Goal: Contribute content: Add original content to the website for others to see

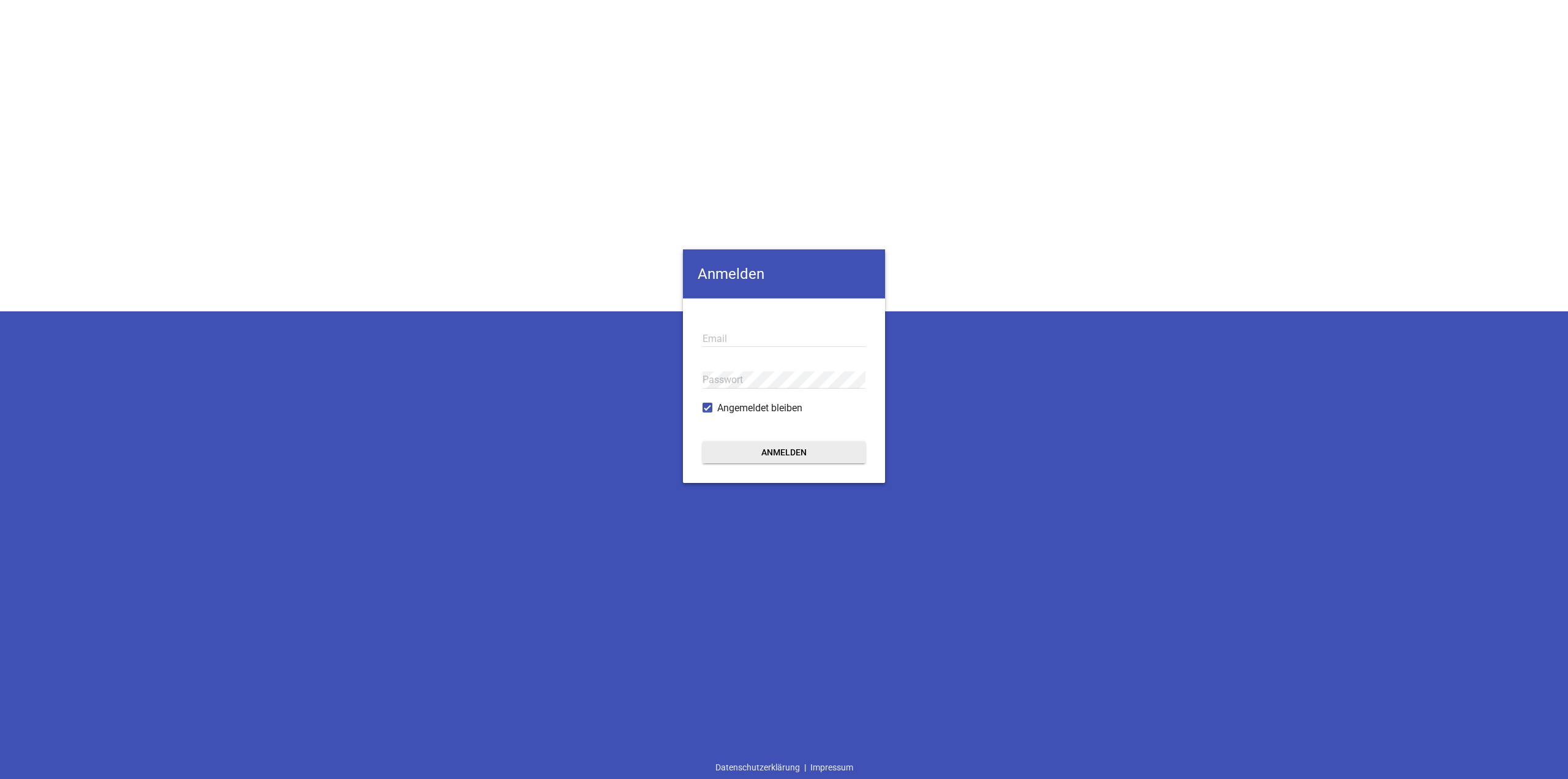
type input "[EMAIL_ADDRESS][DOMAIN_NAME]"
click at [751, 458] on button "Anmelden" at bounding box center [783, 452] width 163 height 22
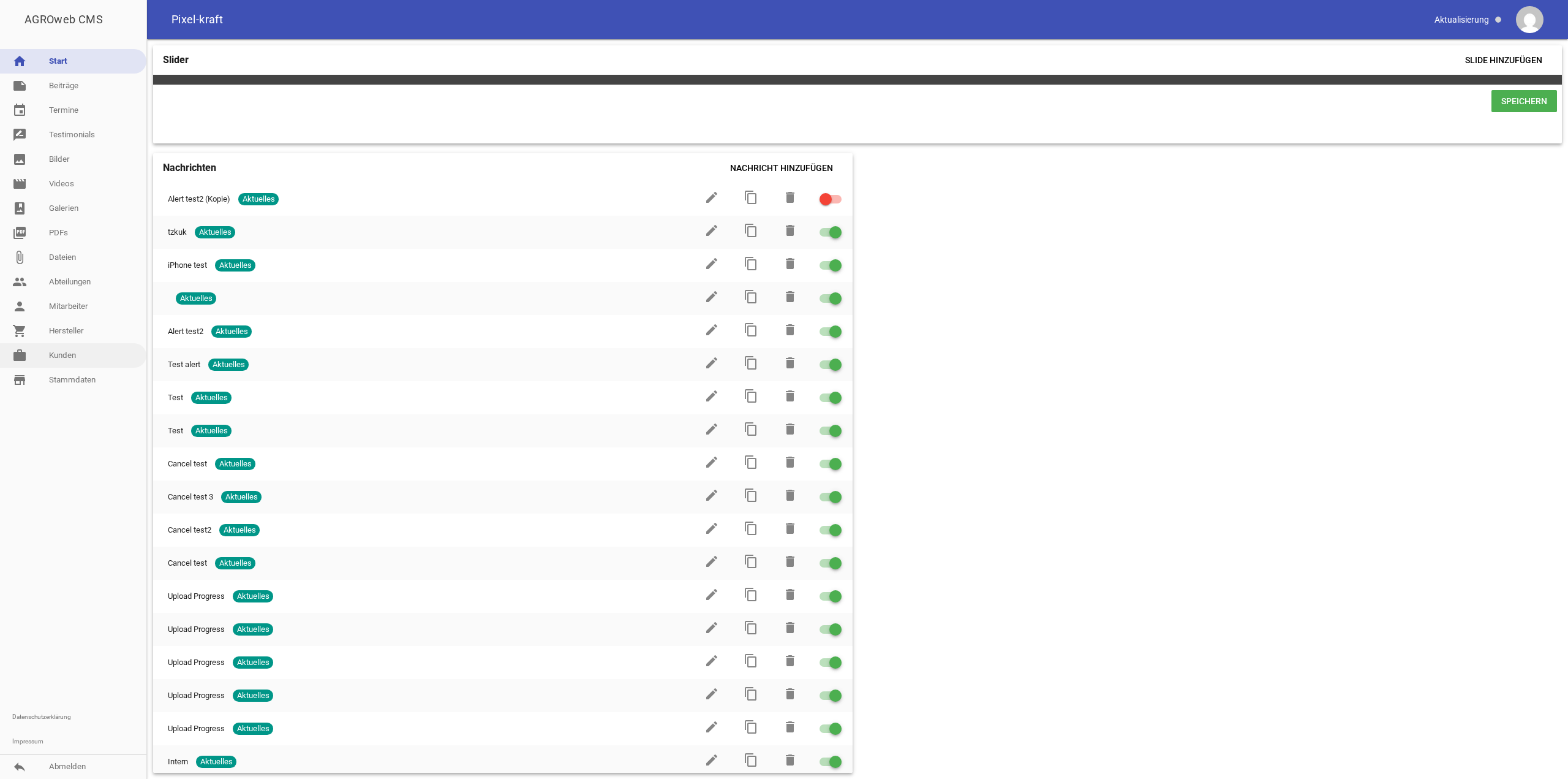
click at [31, 347] on link "work Kunden" at bounding box center [73, 355] width 146 height 24
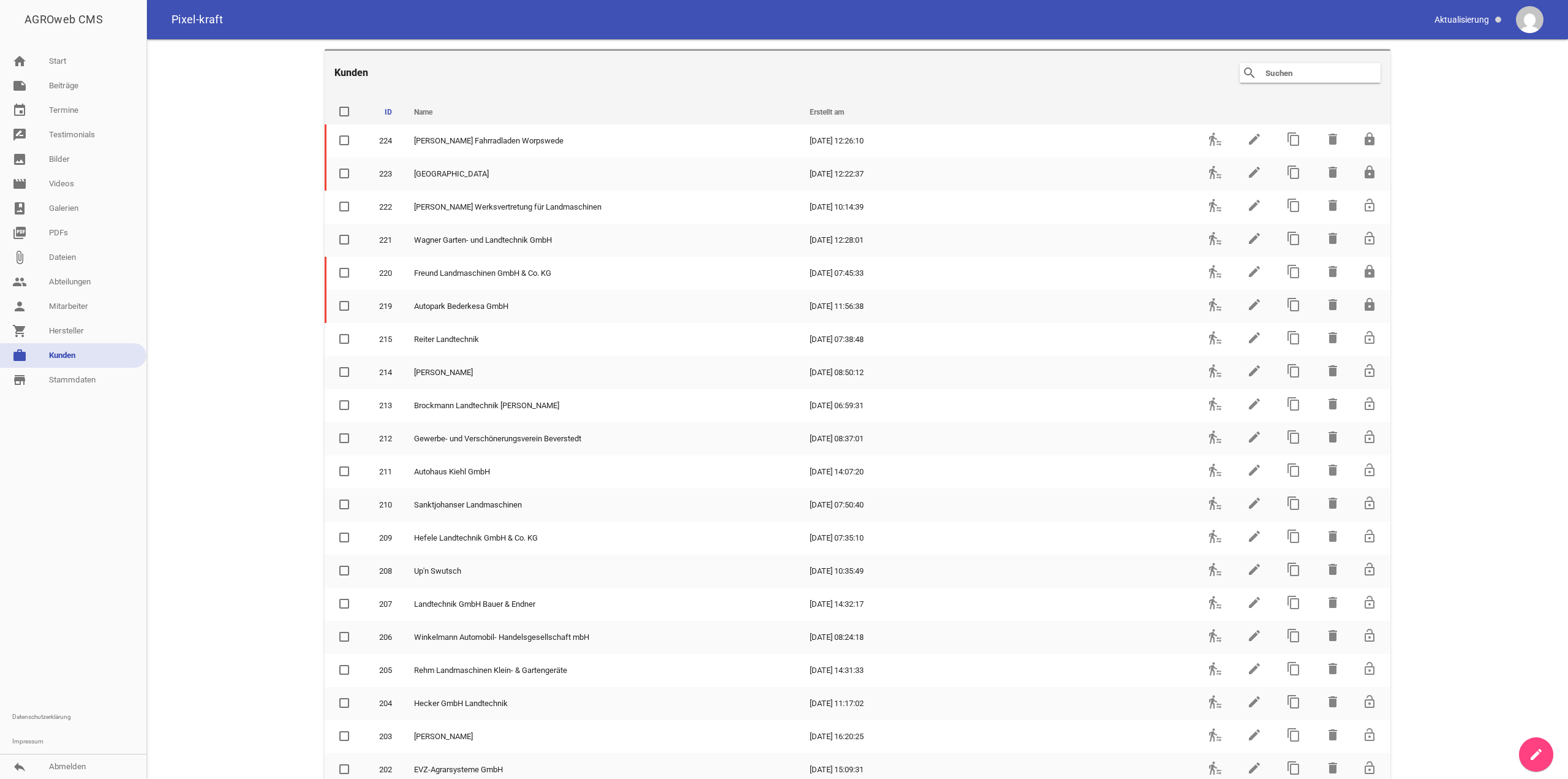
click at [1276, 76] on input "text" at bounding box center [1313, 72] width 98 height 15
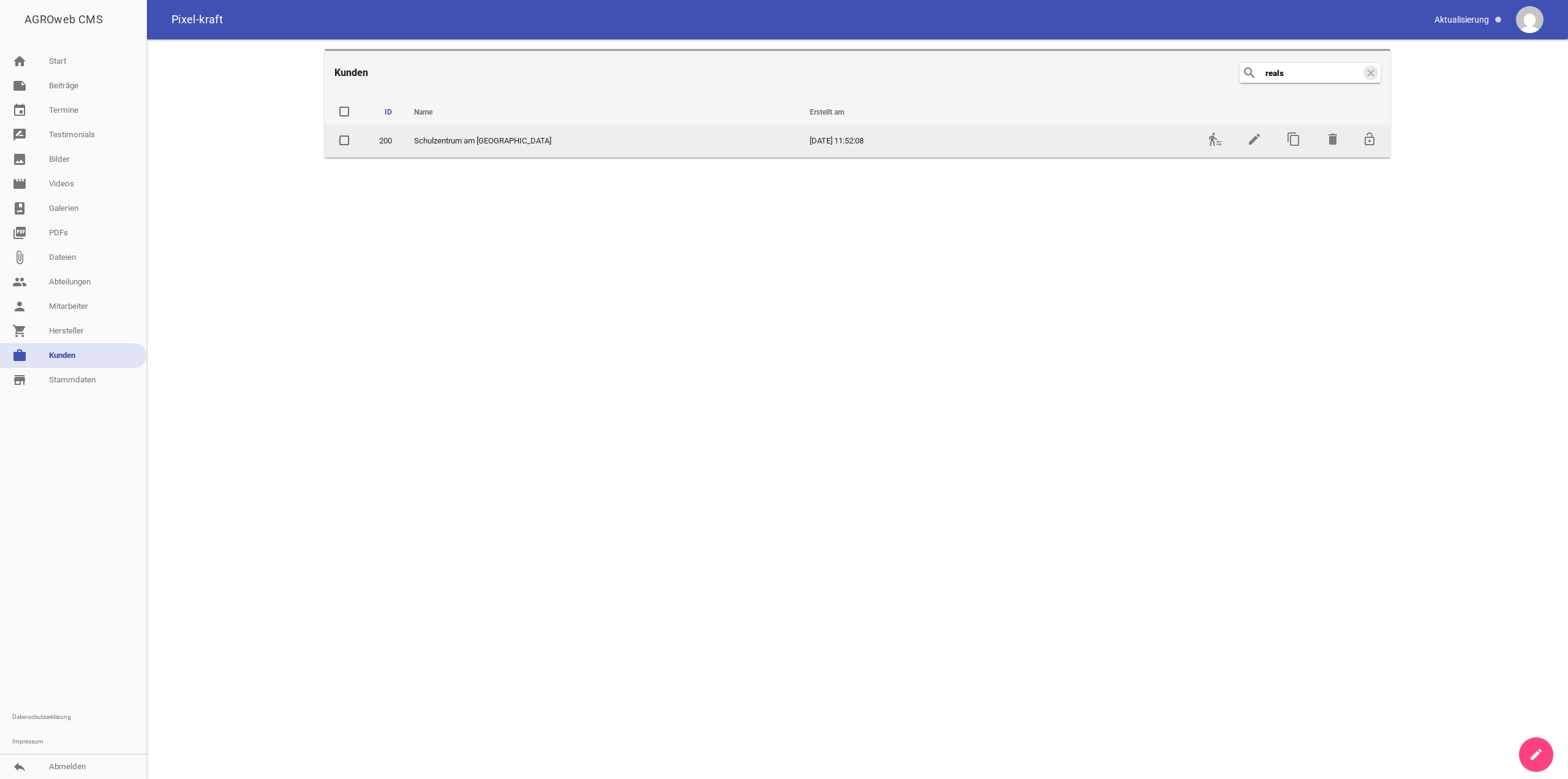
type input "reals"
click at [1221, 131] on td "transfer_within_a_station" at bounding box center [1213, 141] width 39 height 33
click at [1216, 137] on icon "transfer_within_a_station" at bounding box center [1215, 139] width 15 height 15
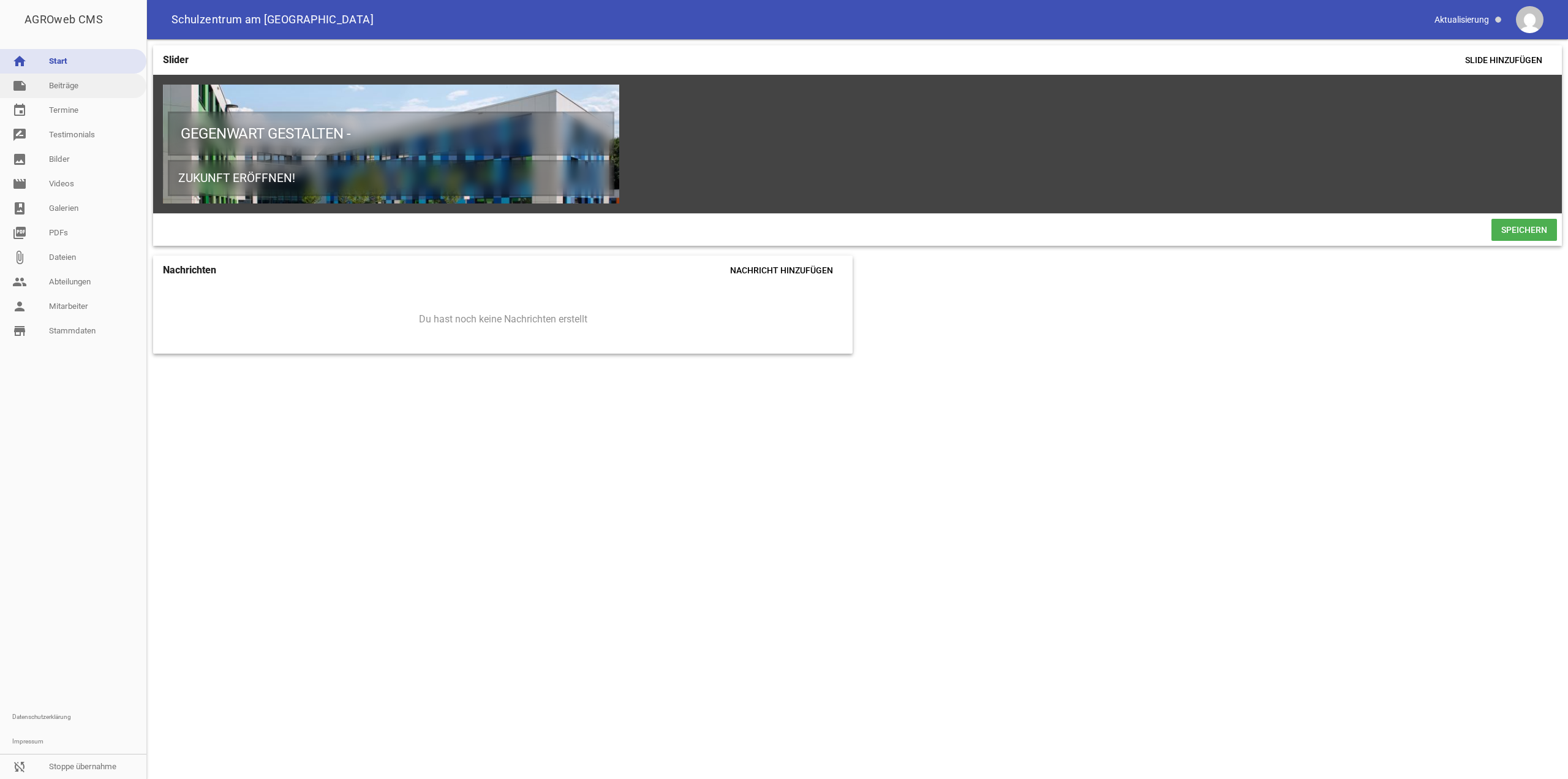
click at [68, 92] on link "note Beiträge" at bounding box center [73, 85] width 146 height 24
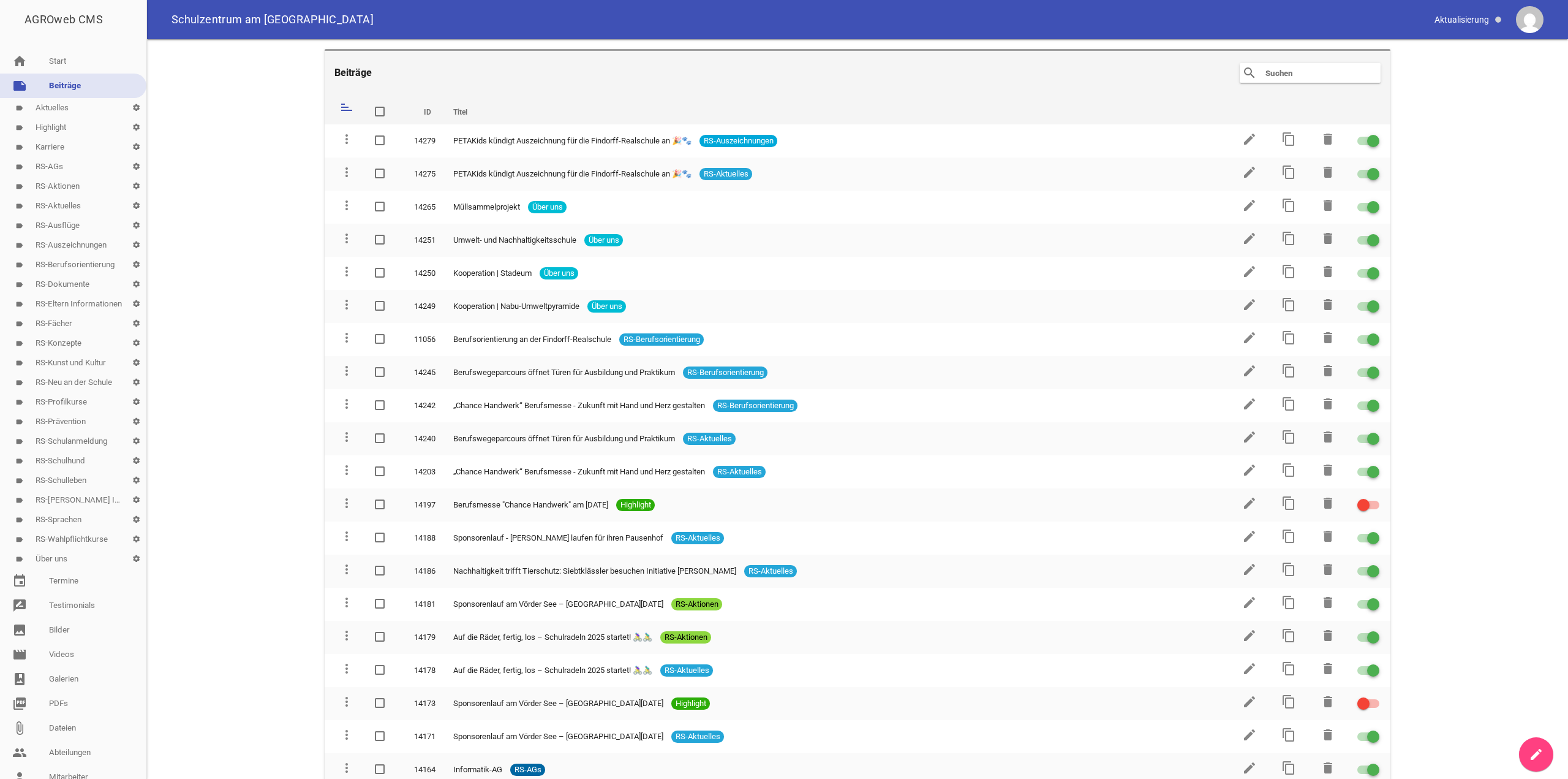
click at [73, 561] on link "label Über uns settings" at bounding box center [73, 558] width 146 height 19
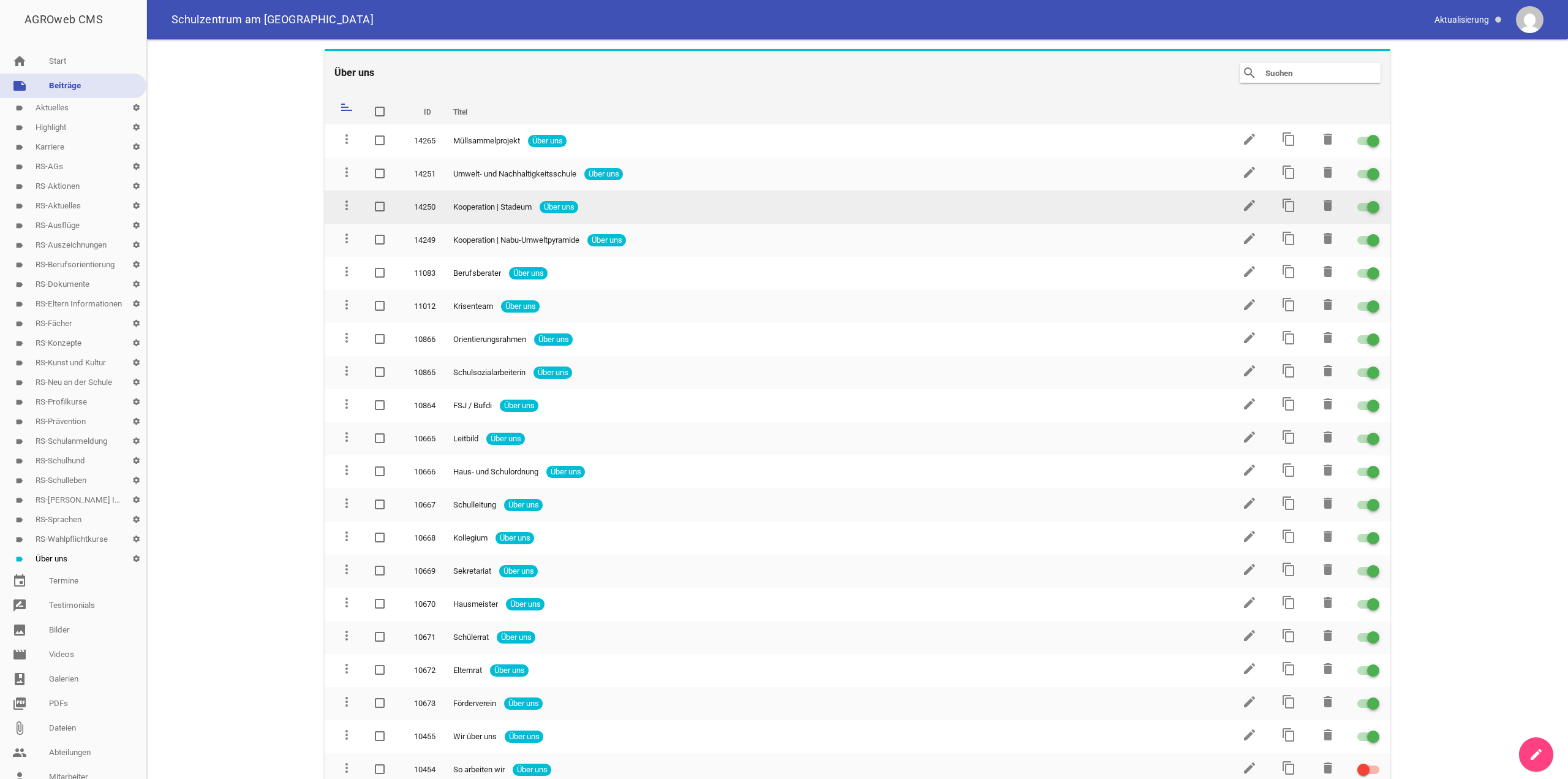
drag, startPoint x: 448, startPoint y: 209, endPoint x: 540, endPoint y: 214, distance: 92.1
click at [537, 213] on td "Kooperation | Stadeum Über uns" at bounding box center [835, 207] width 786 height 33
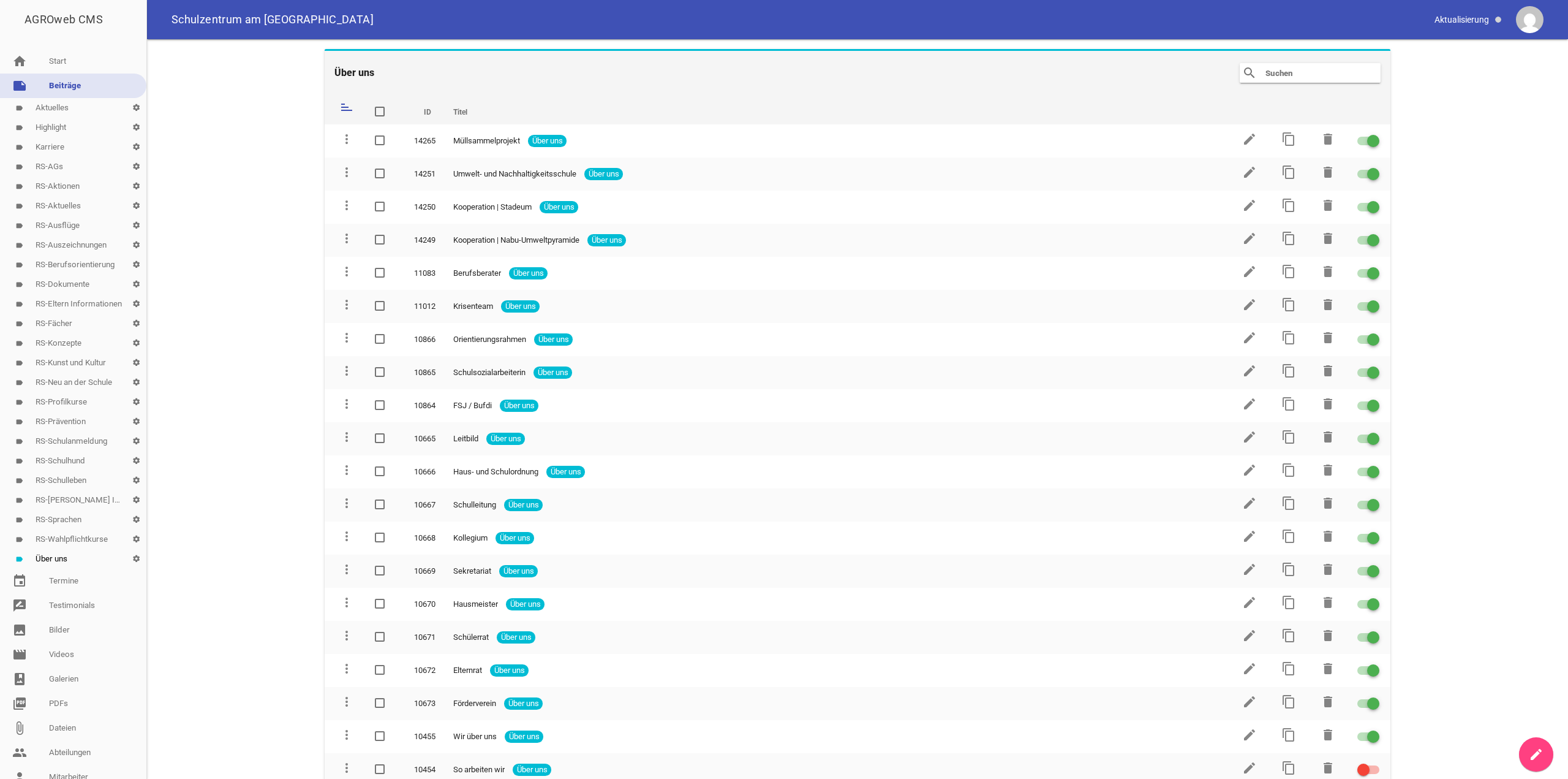
click at [1538, 743] on link "create" at bounding box center [1536, 754] width 34 height 34
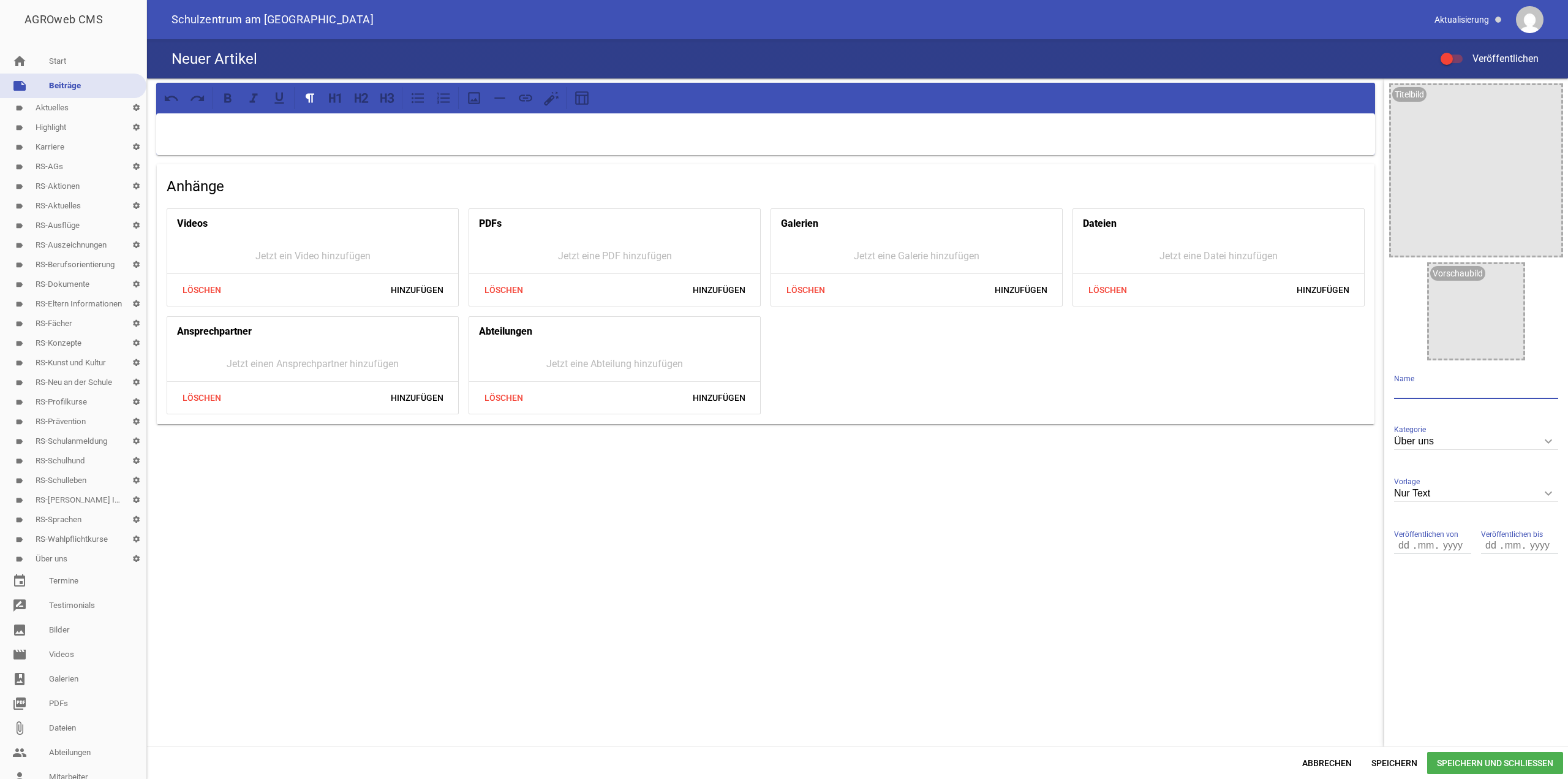
click at [1416, 390] on input "text" at bounding box center [1475, 390] width 164 height 16
type input "Koorperation | EWE"
click at [1449, 63] on div at bounding box center [1447, 59] width 12 height 12
click at [1458, 51] on input "Veröffentlichen" at bounding box center [1458, 51] width 0 height 0
click at [1468, 766] on span "Speichern und Schließen" at bounding box center [1495, 763] width 136 height 22
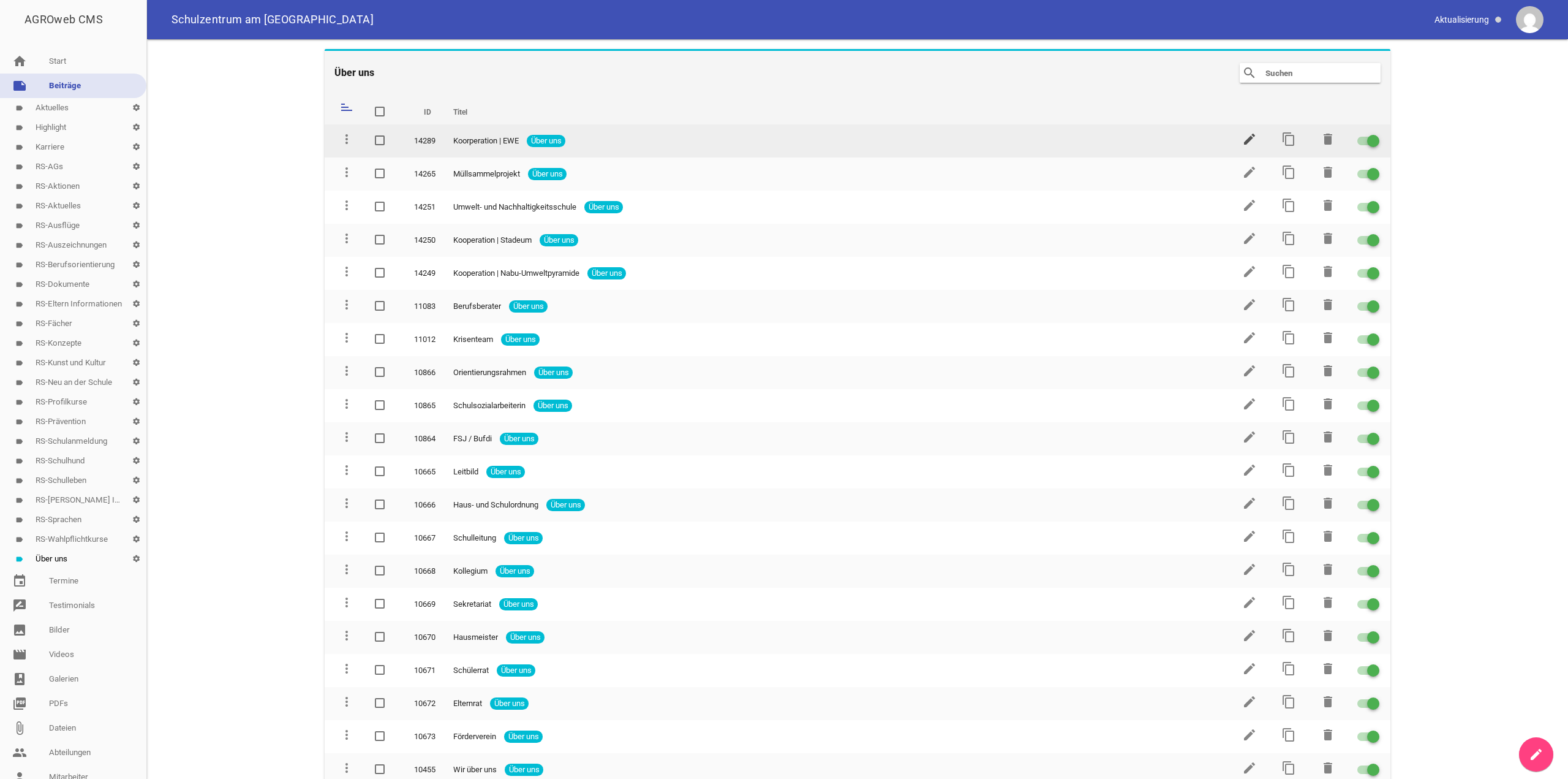
click at [1242, 139] on icon "edit" at bounding box center [1249, 139] width 15 height 15
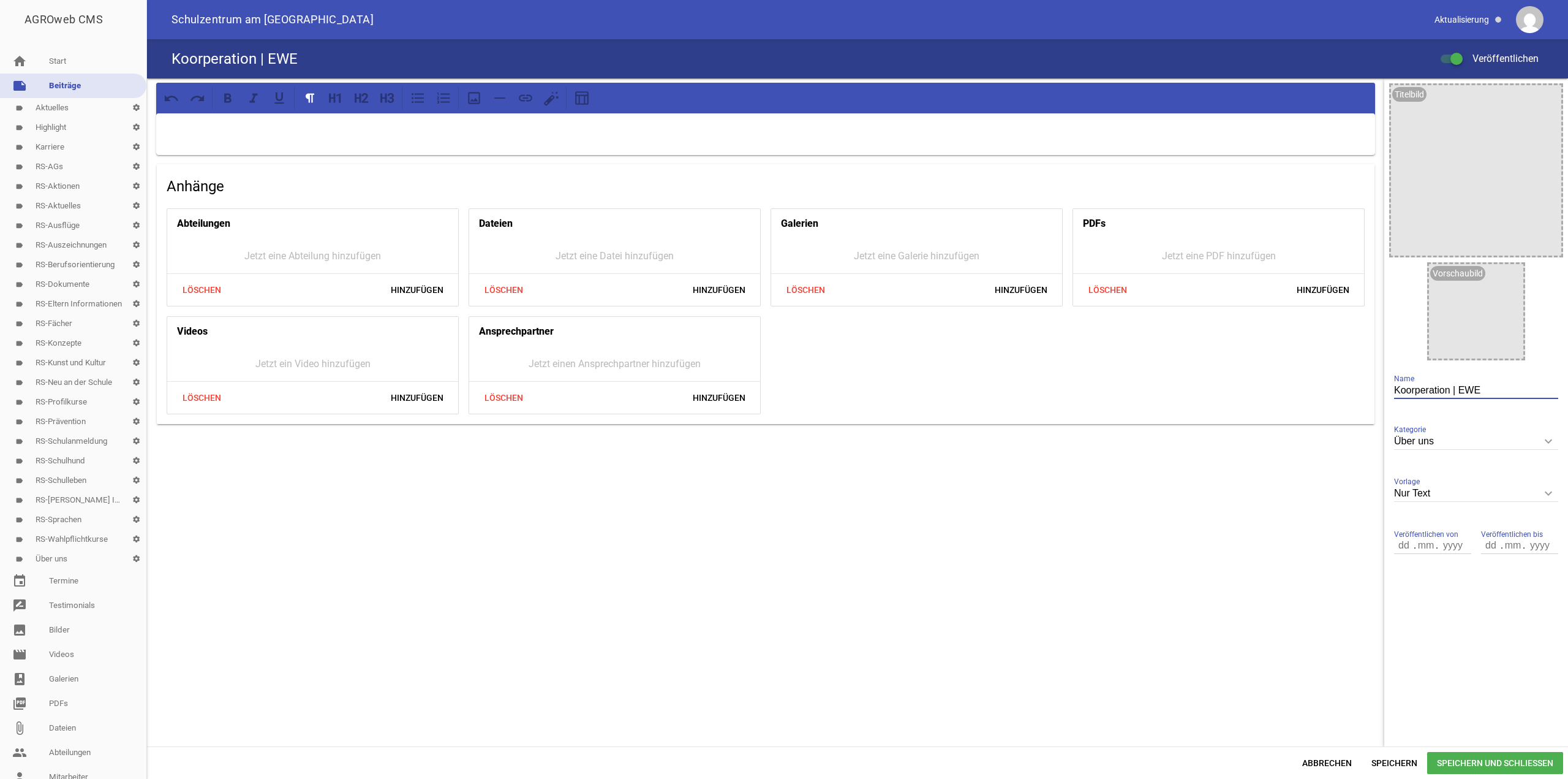
drag, startPoint x: 1459, startPoint y: 393, endPoint x: 1334, endPoint y: 394, distance: 125.0
click at [1334, 394] on div "Anhänge Abteilungen Jetzt eine Abteilung hinzufügen Löschen Hinzufügen Dateien …" at bounding box center [857, 412] width 1421 height 668
type input "EWE"
click at [1458, 763] on span "Speichern und Schließen" at bounding box center [1495, 763] width 136 height 22
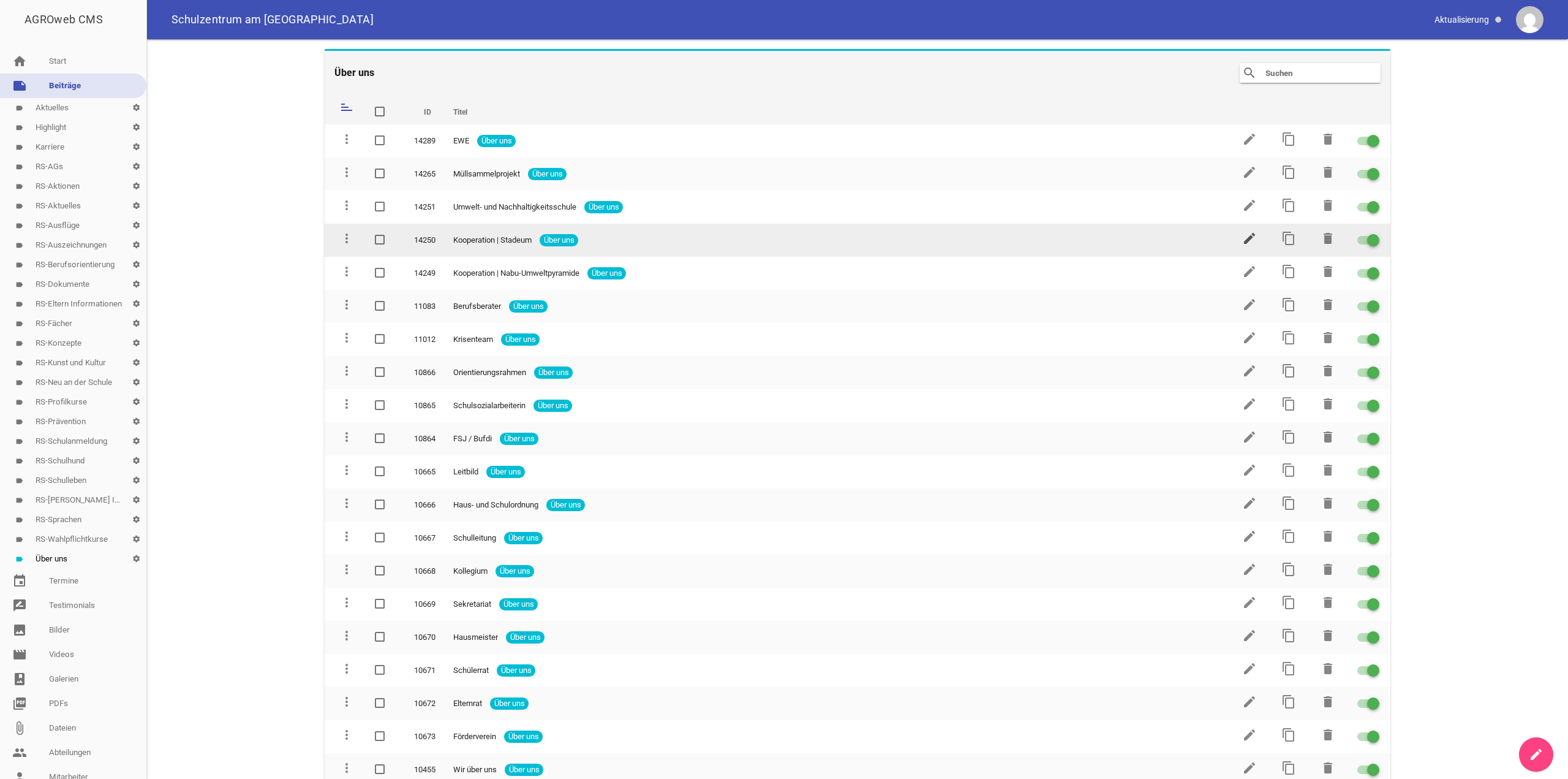
click at [1246, 239] on icon "edit" at bounding box center [1249, 238] width 15 height 15
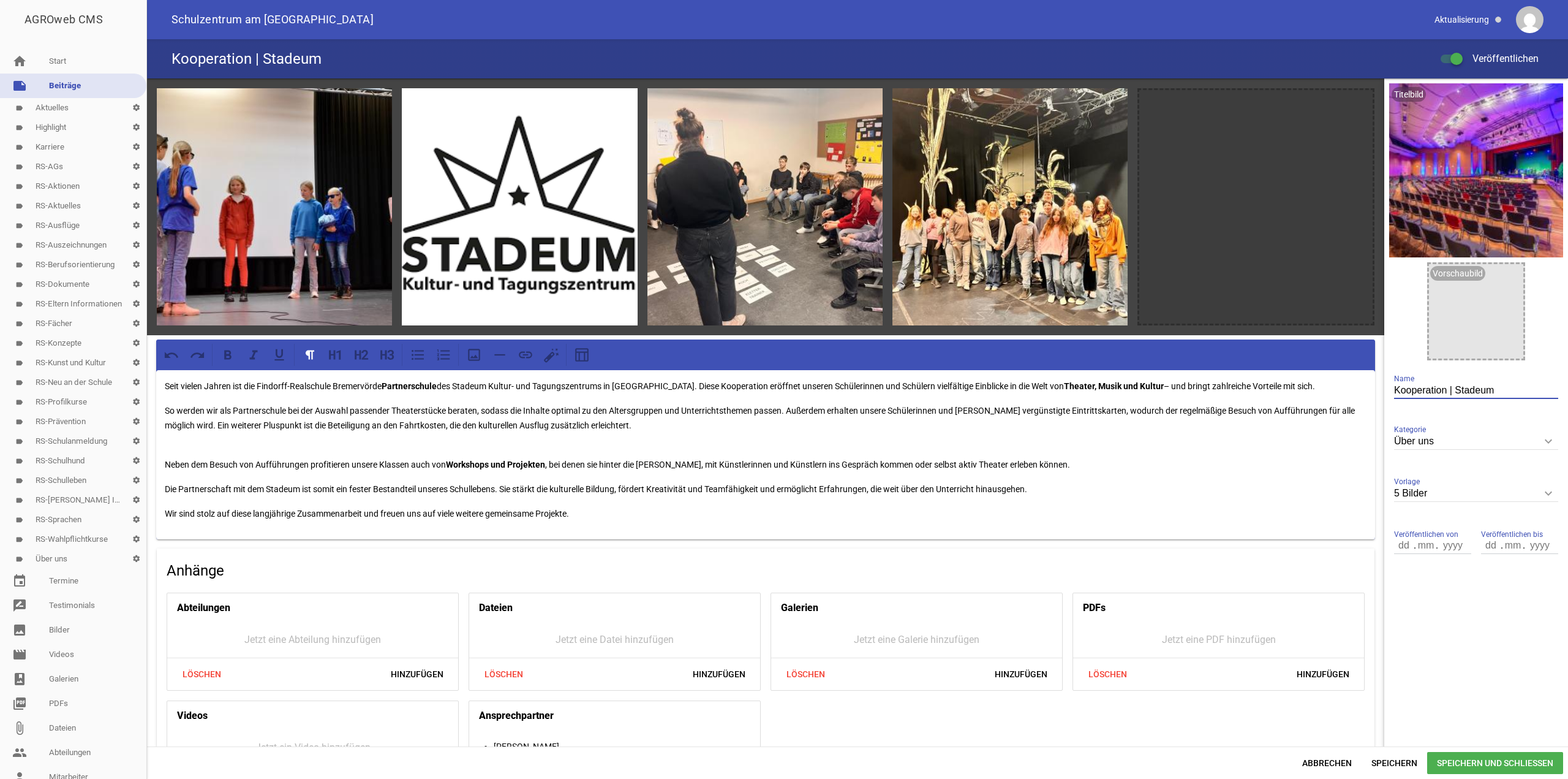
drag, startPoint x: 1450, startPoint y: 388, endPoint x: 1318, endPoint y: 402, distance: 132.7
click at [1304, 388] on div "games image games image games image games image games image Seit vielen Jahren …" at bounding box center [857, 412] width 1421 height 668
type input "Stadeum"
click at [1485, 759] on span "Speichern und Schließen" at bounding box center [1495, 763] width 136 height 22
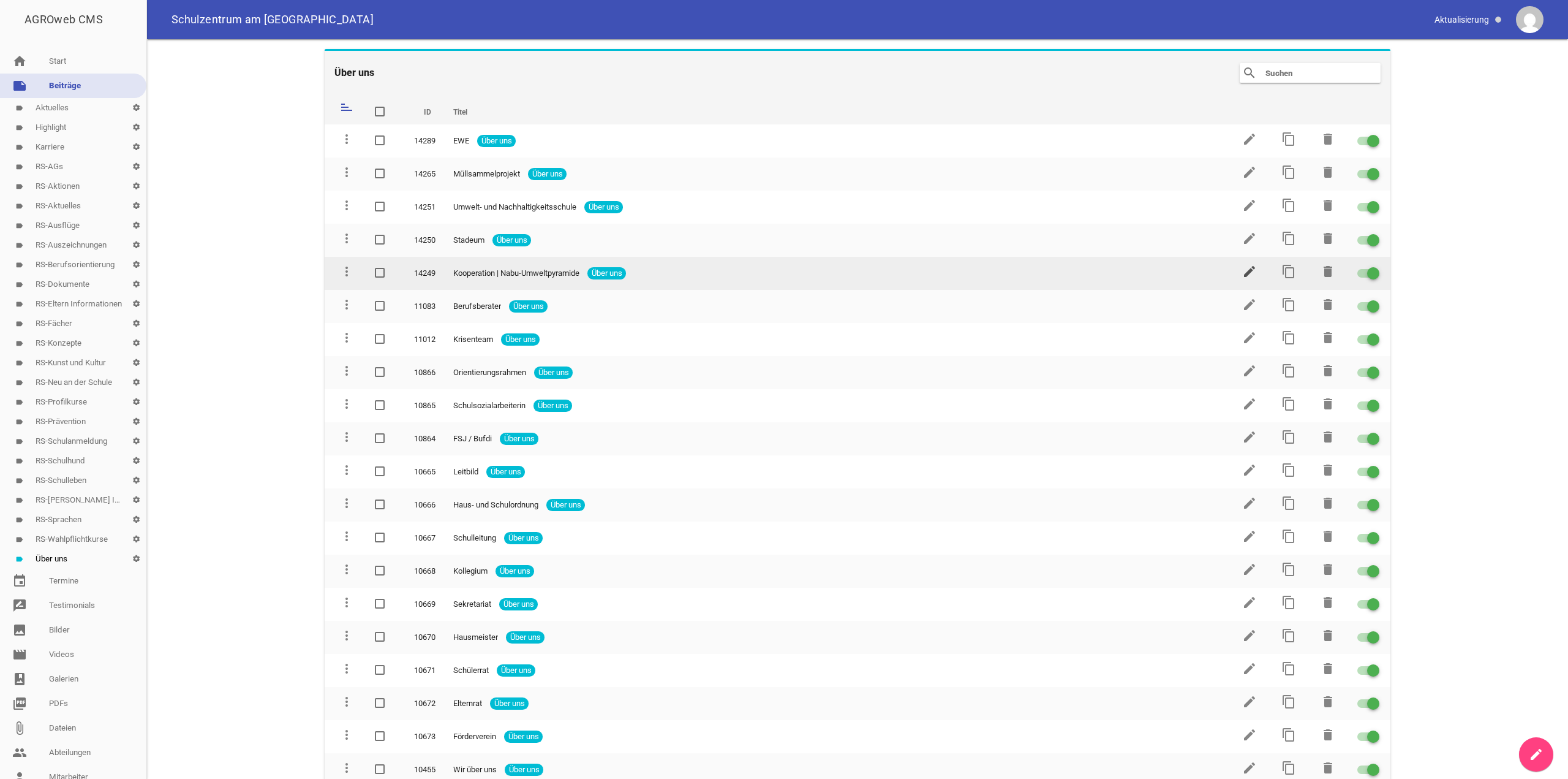
click at [1242, 270] on icon "edit" at bounding box center [1249, 271] width 15 height 15
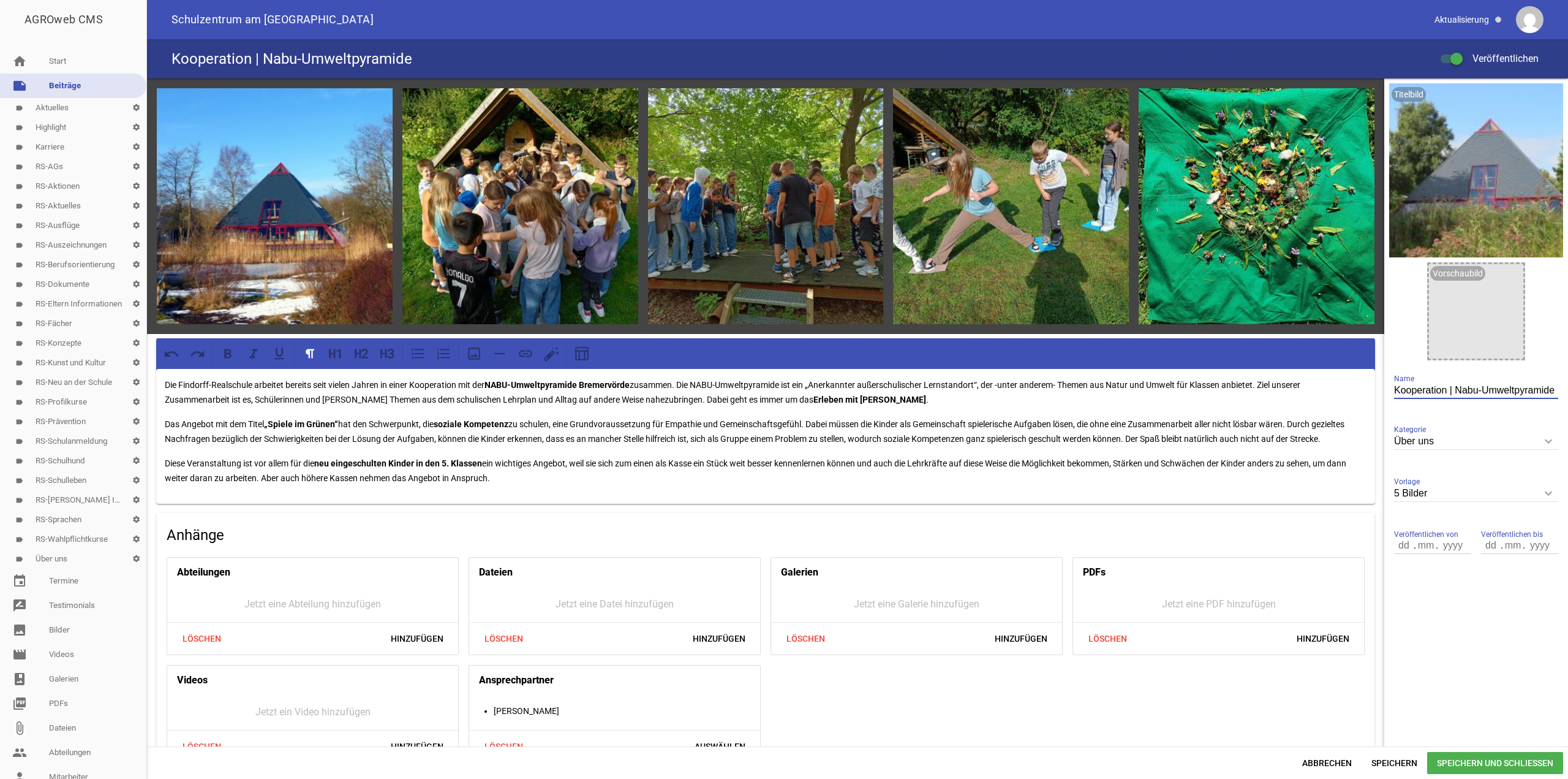
drag, startPoint x: 1451, startPoint y: 390, endPoint x: 1271, endPoint y: 391, distance: 180.0
click at [1272, 391] on div "games image games image games image games image games image Die Findorff-Realsc…" at bounding box center [857, 412] width 1421 height 668
type input "Nabu-Umweltpyramide"
click at [1463, 756] on span "Speichern und Schließen" at bounding box center [1495, 763] width 136 height 22
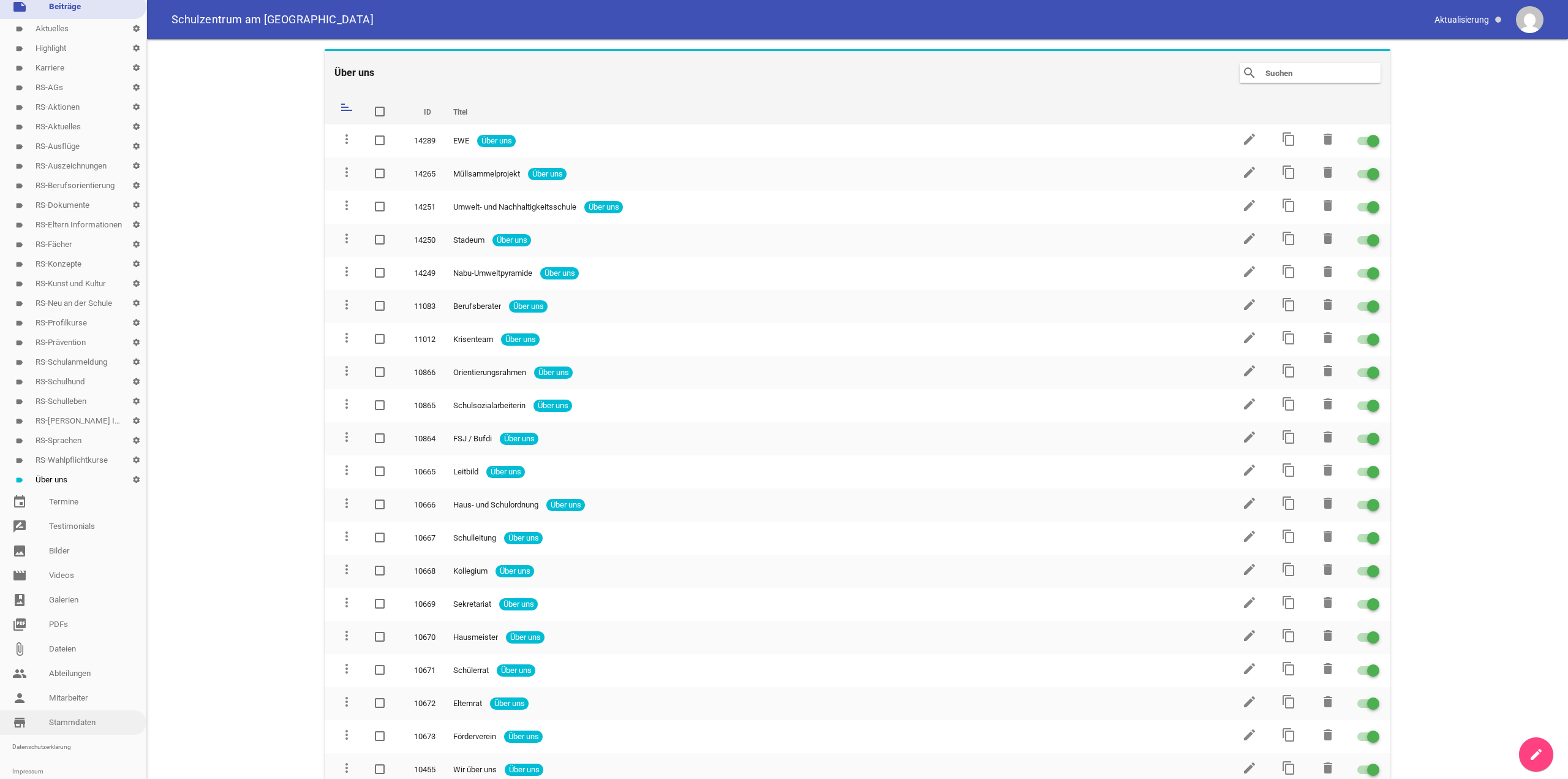
scroll to position [124, 0]
click at [82, 756] on link "sync_disabled Stoppe übernahme" at bounding box center [73, 766] width 146 height 24
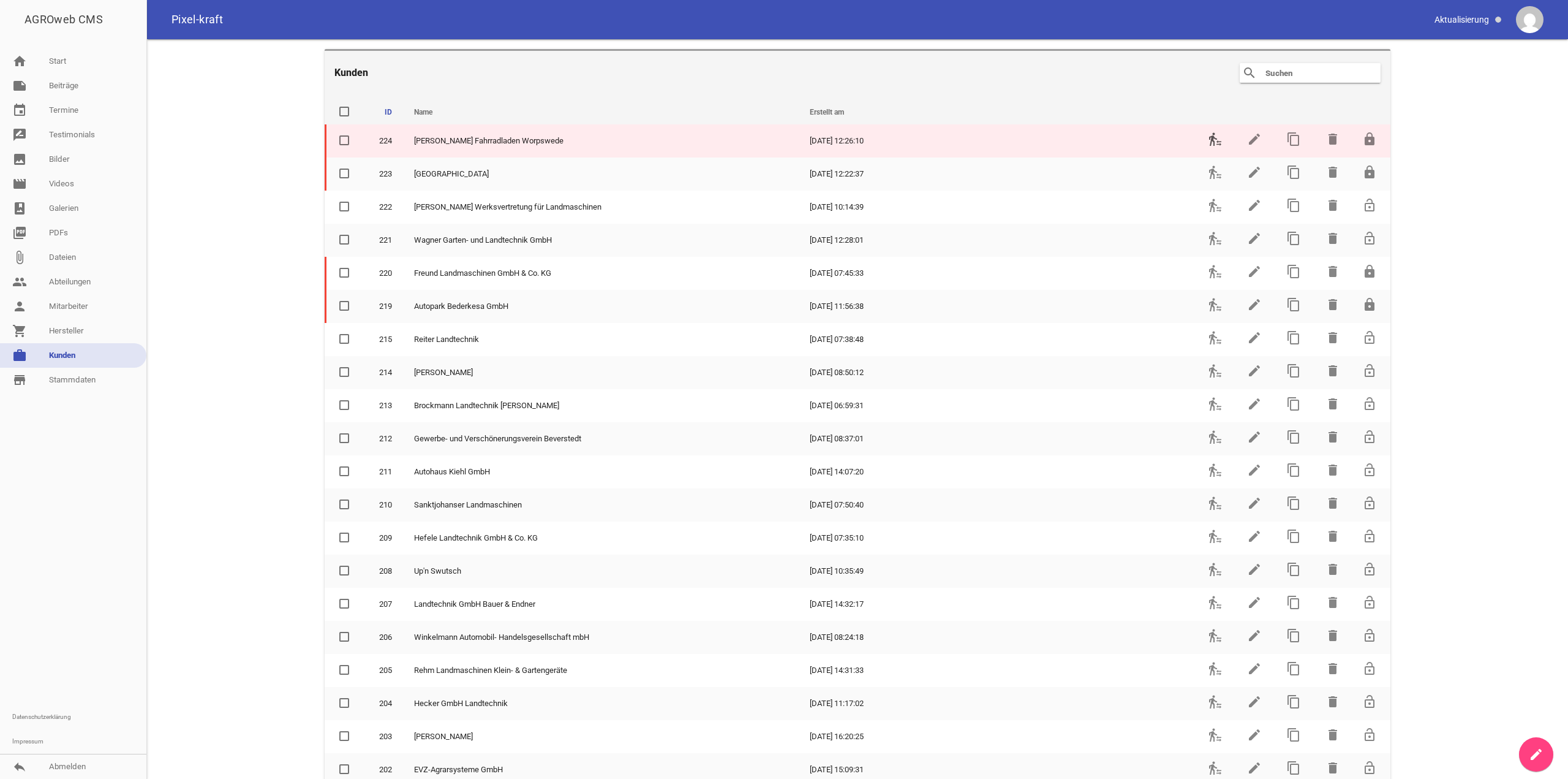
click at [1216, 142] on icon "transfer_within_a_station" at bounding box center [1215, 139] width 15 height 15
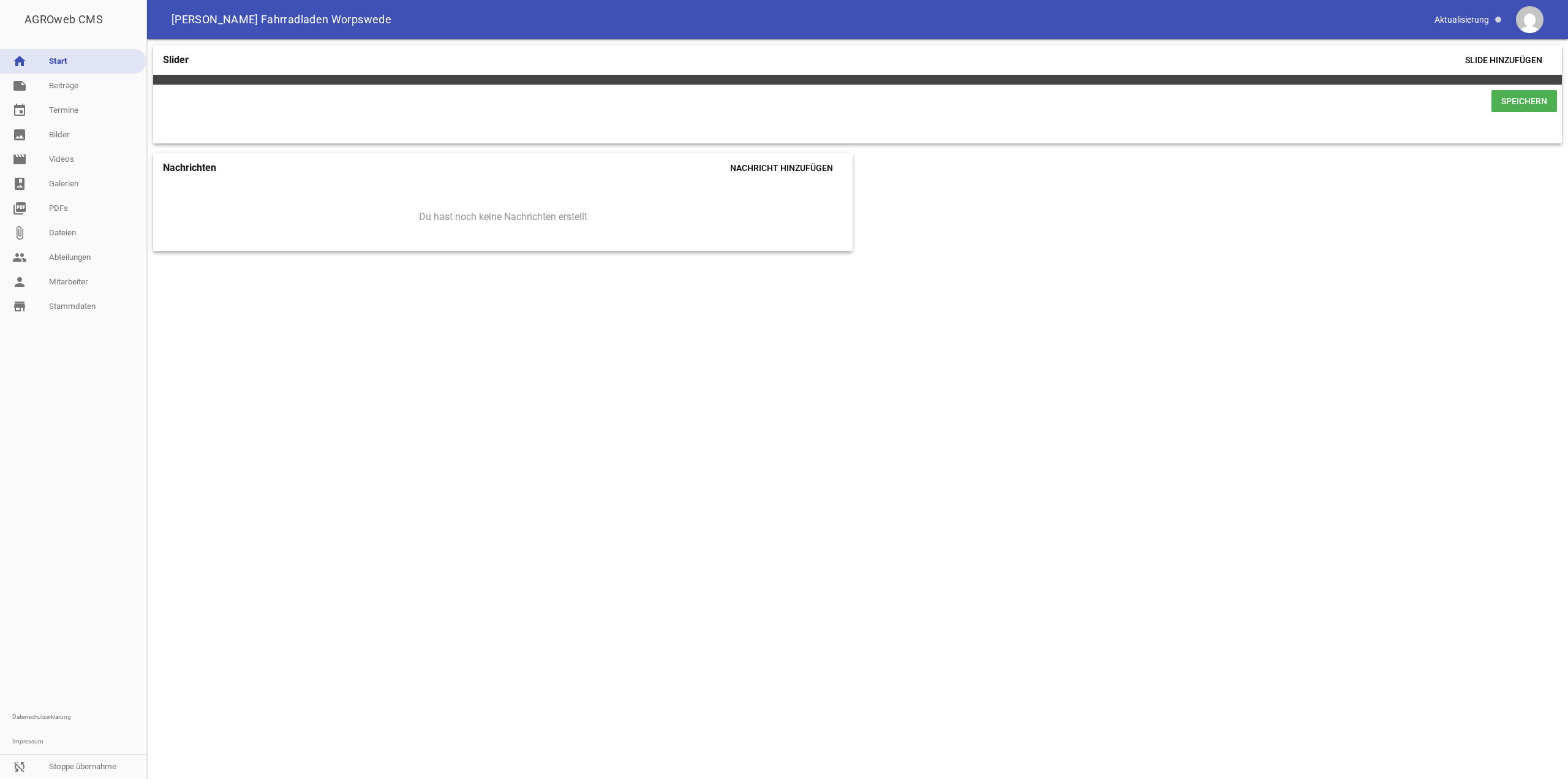
click at [1503, 100] on span "Speichern" at bounding box center [1524, 101] width 65 height 22
click at [1470, 39] on div "[PERSON_NAME] Fahrradladen Worpswede" at bounding box center [857, 19] width 1421 height 39
click at [1482, 51] on span "Slide hinzufügen" at bounding box center [1503, 60] width 96 height 22
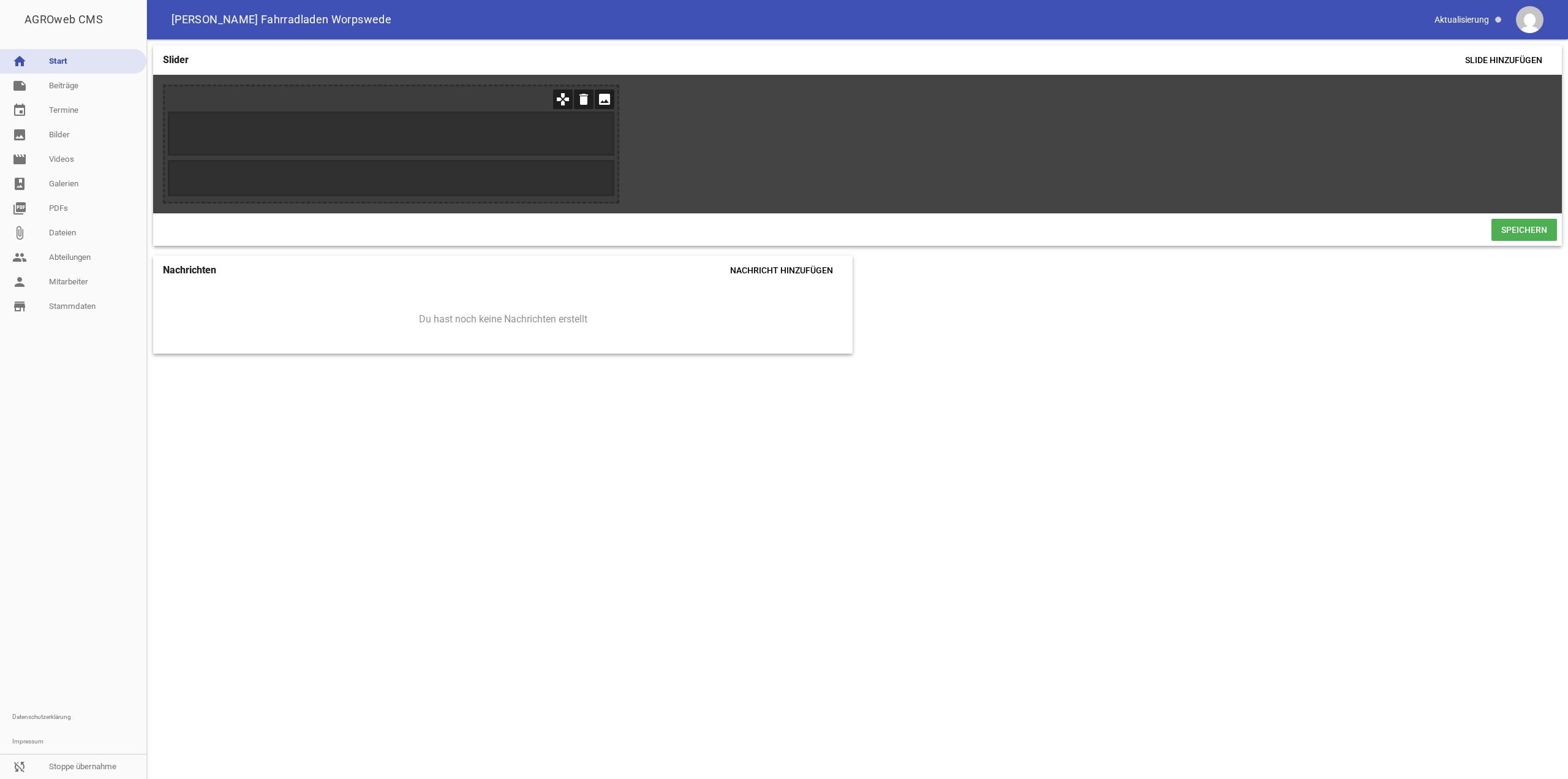
click at [604, 103] on icon "image" at bounding box center [604, 99] width 19 height 19
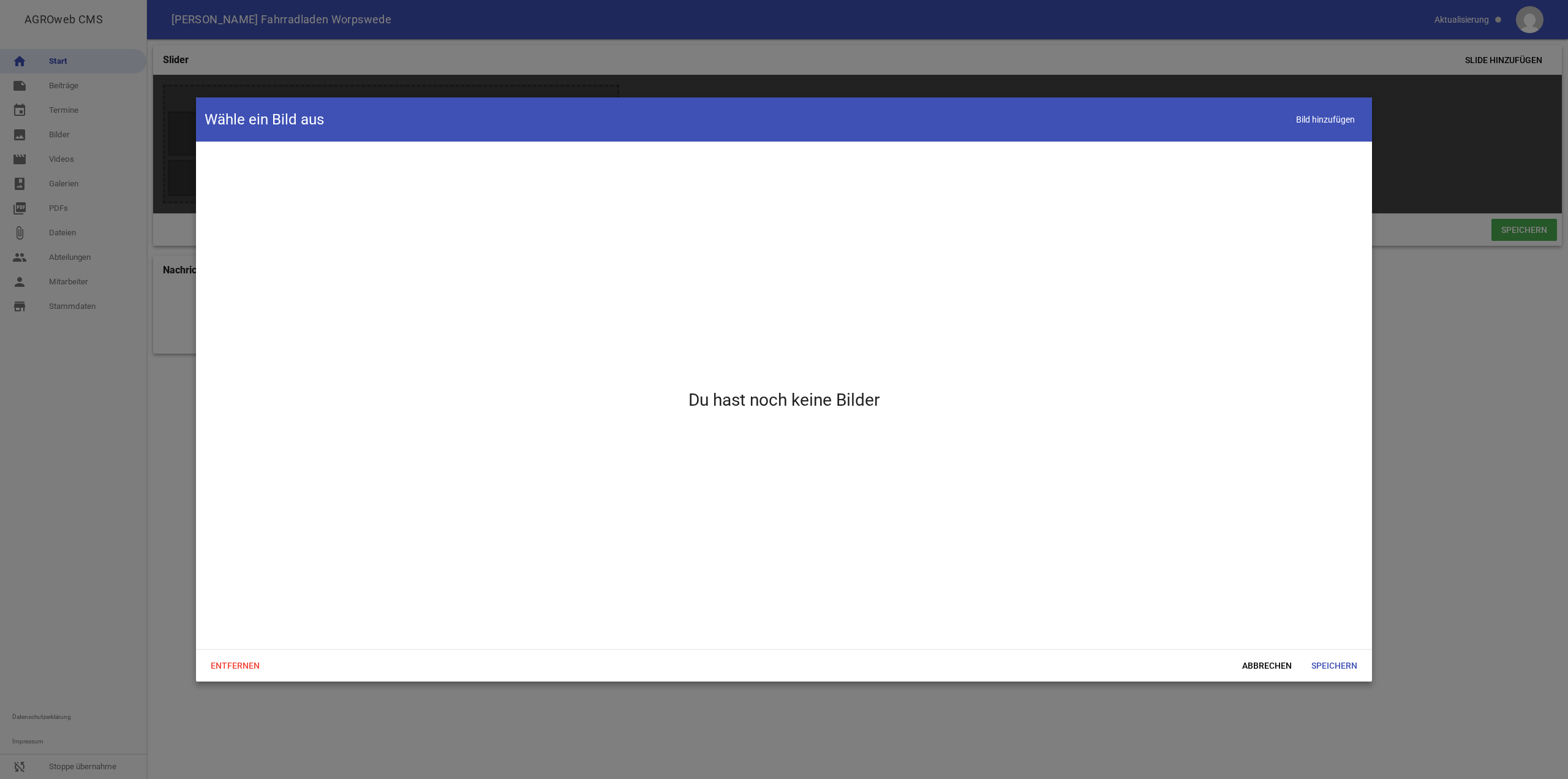
click at [163, 293] on div at bounding box center [784, 389] width 1568 height 779
drag, startPoint x: 79, startPoint y: 166, endPoint x: 72, endPoint y: 156, distance: 12.2
click at [79, 165] on div at bounding box center [784, 389] width 1568 height 779
click at [1248, 684] on div at bounding box center [784, 389] width 1568 height 779
click at [1252, 670] on span "Abbrechen" at bounding box center [1266, 665] width 69 height 22
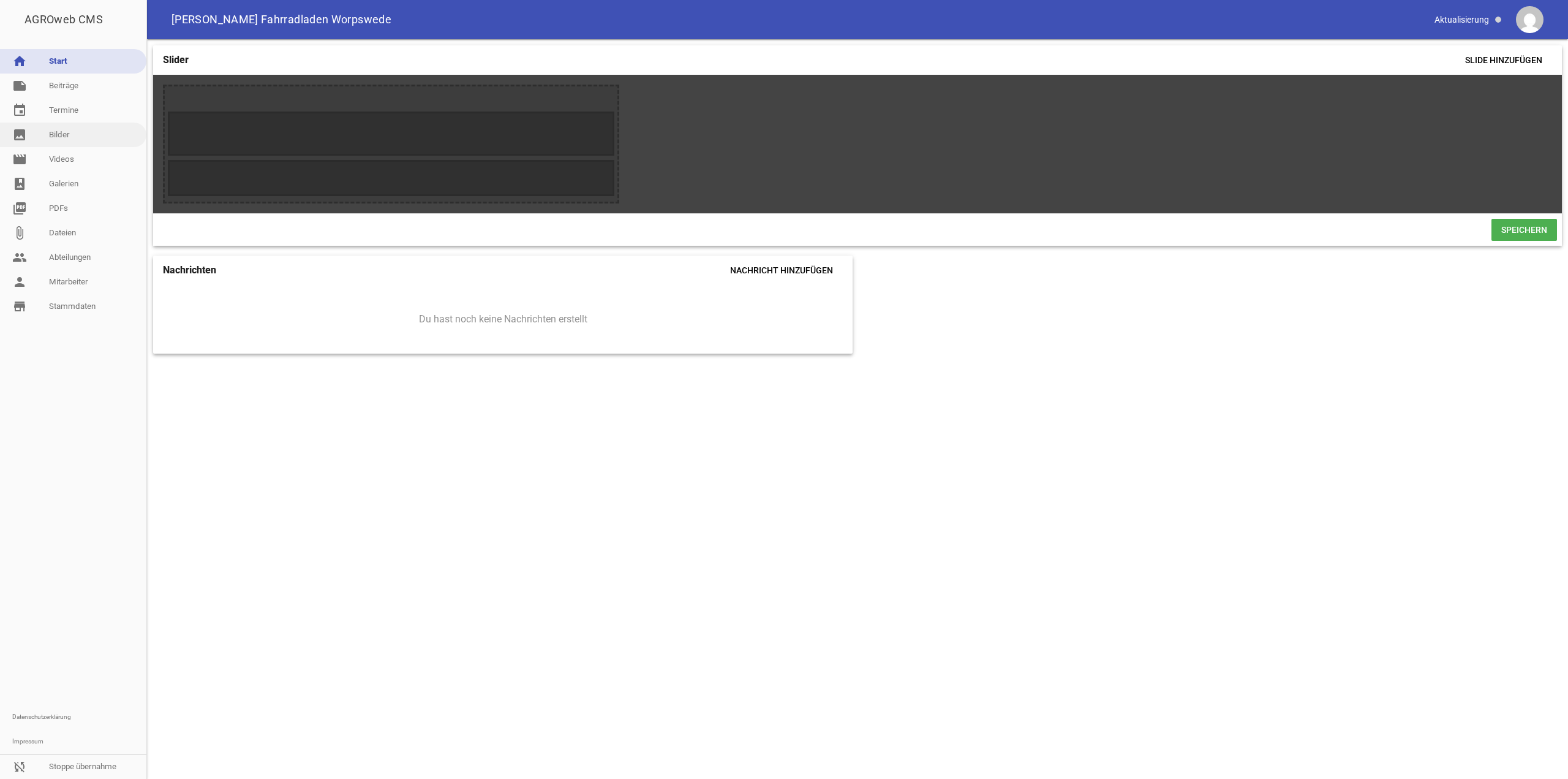
click at [65, 142] on link "image Bilder" at bounding box center [73, 134] width 146 height 24
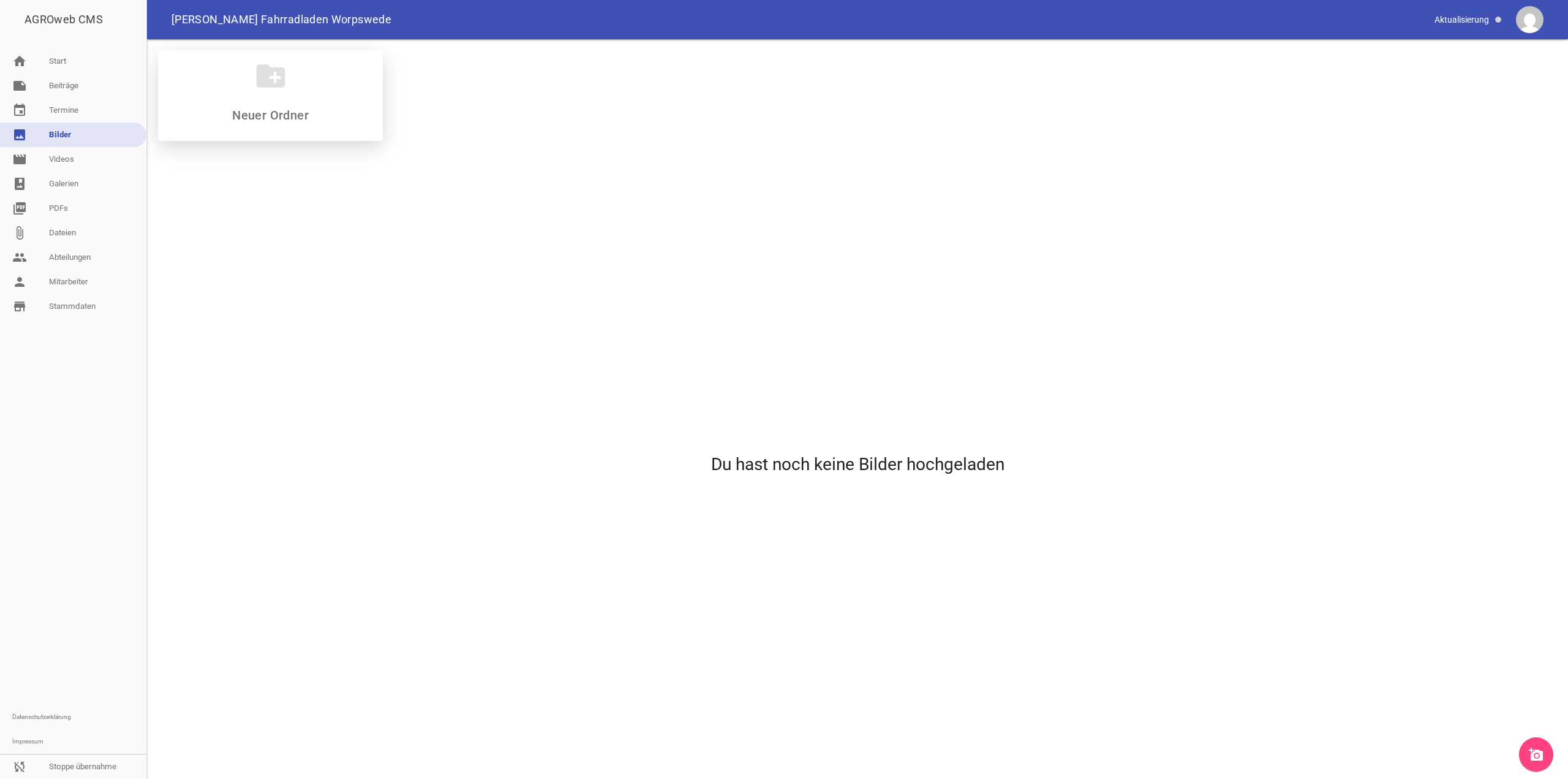
click at [235, 102] on div "create_new_folder" at bounding box center [270, 96] width 225 height 91
click at [257, 100] on div "create_new_folder" at bounding box center [270, 96] width 225 height 91
click at [304, 121] on div "create_new_folder" at bounding box center [270, 96] width 225 height 91
click at [304, 121] on input at bounding box center [270, 115] width 145 height 15
type input "Gegeben"
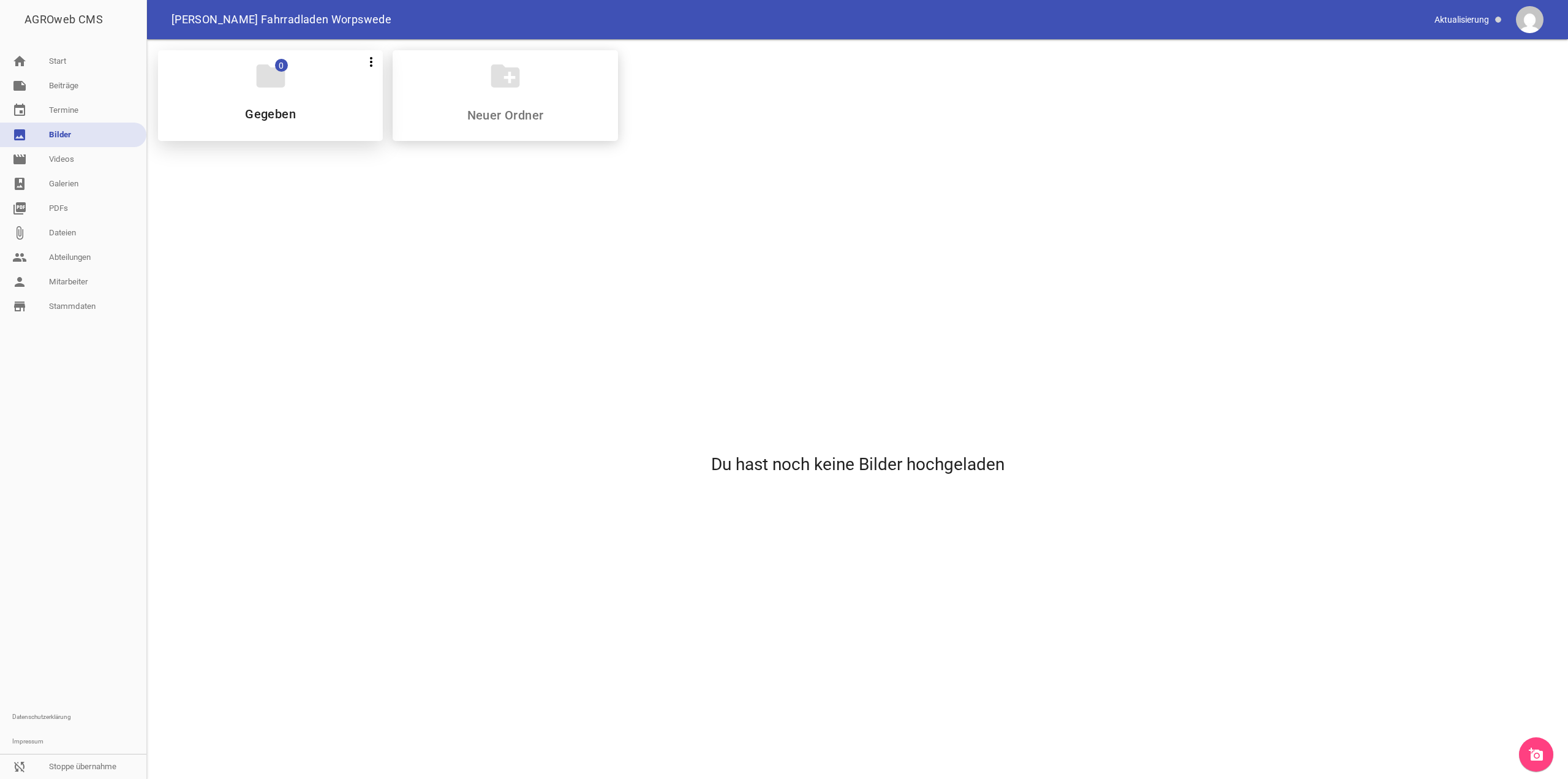
click at [267, 74] on icon "folder" at bounding box center [271, 76] width 34 height 34
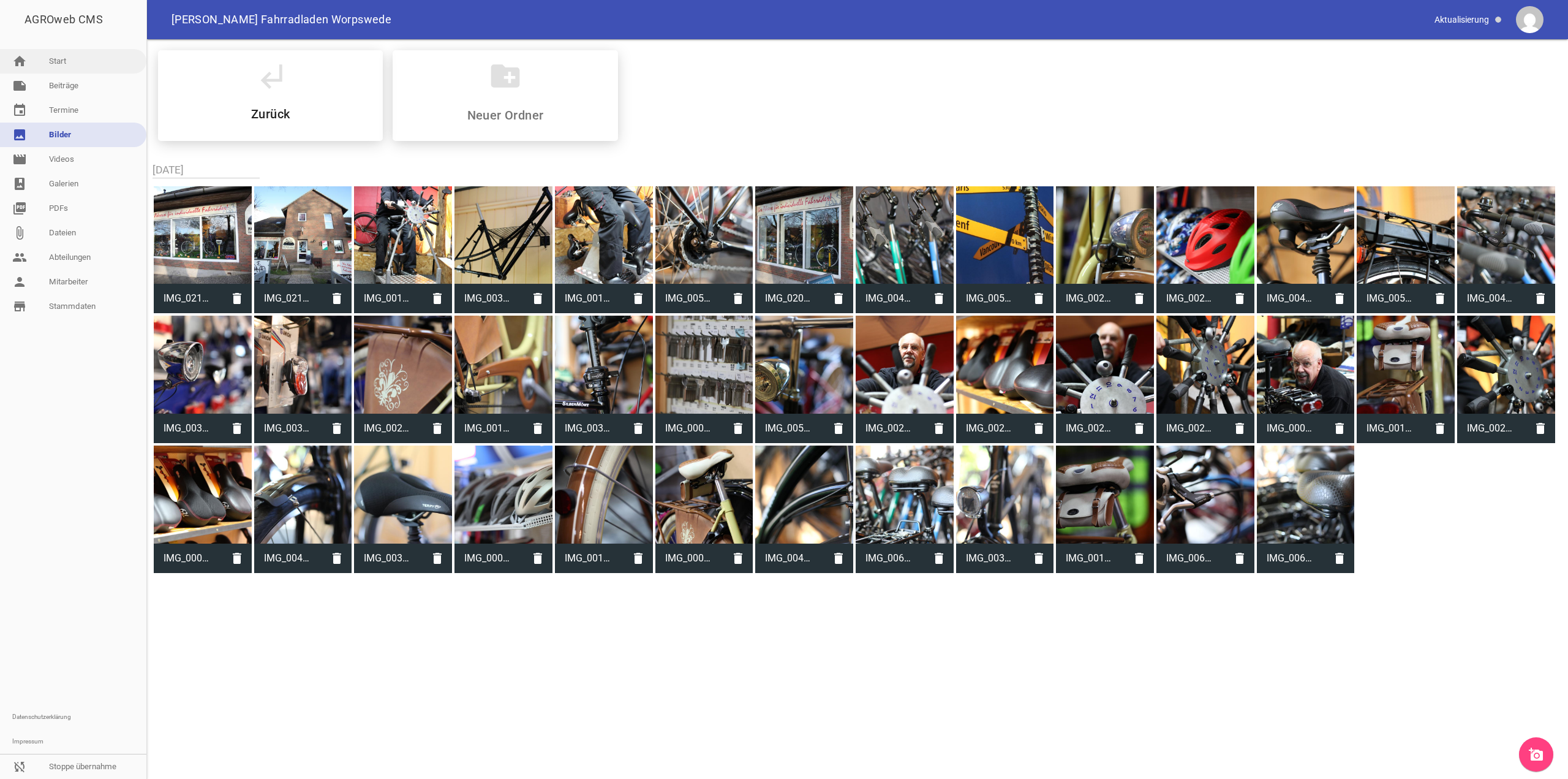
click at [68, 67] on link "home Start" at bounding box center [73, 61] width 146 height 24
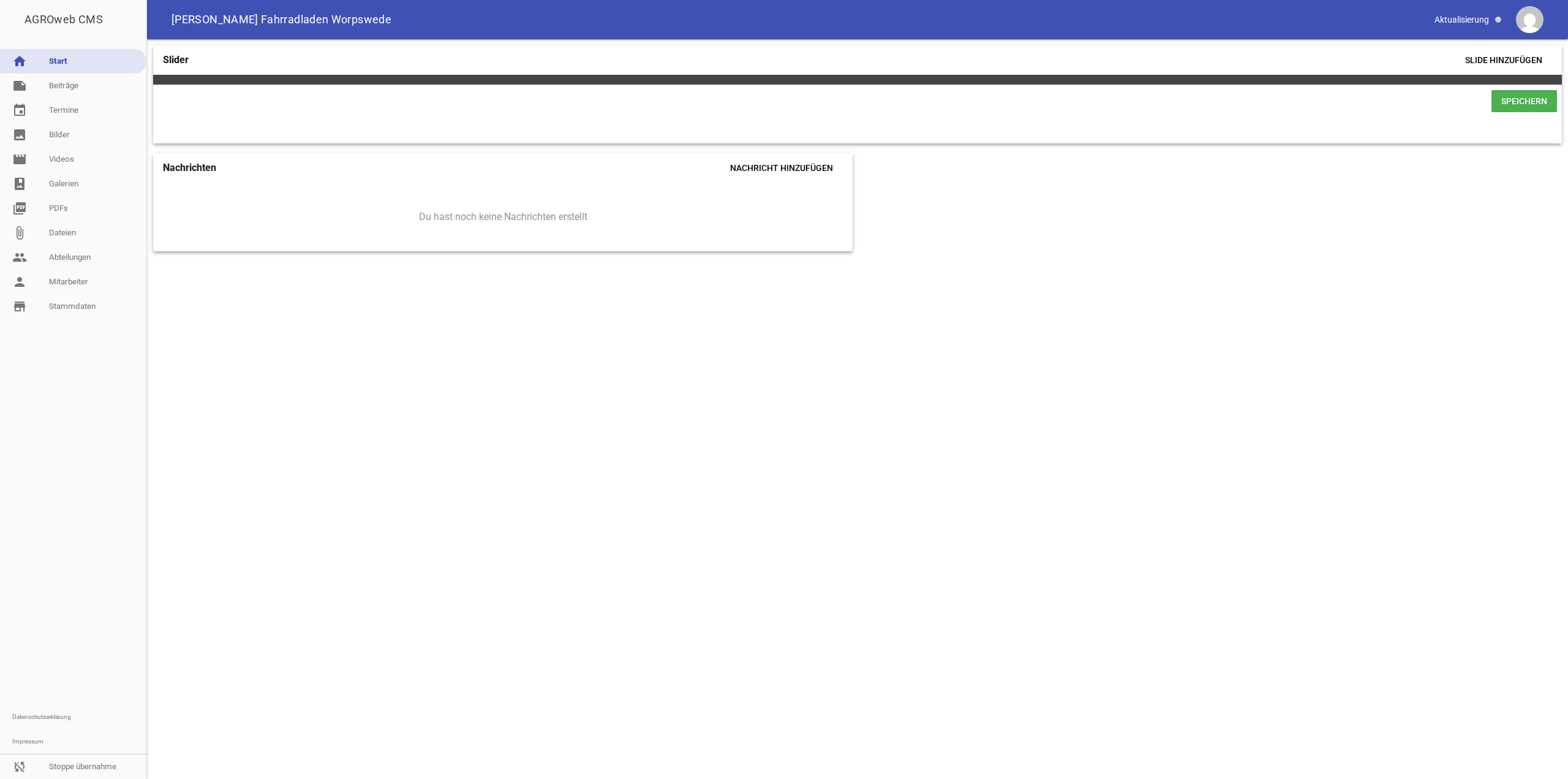
click at [1522, 111] on span "Speichern" at bounding box center [1524, 101] width 65 height 22
click at [1510, 58] on span "Slide hinzufügen" at bounding box center [1503, 60] width 96 height 22
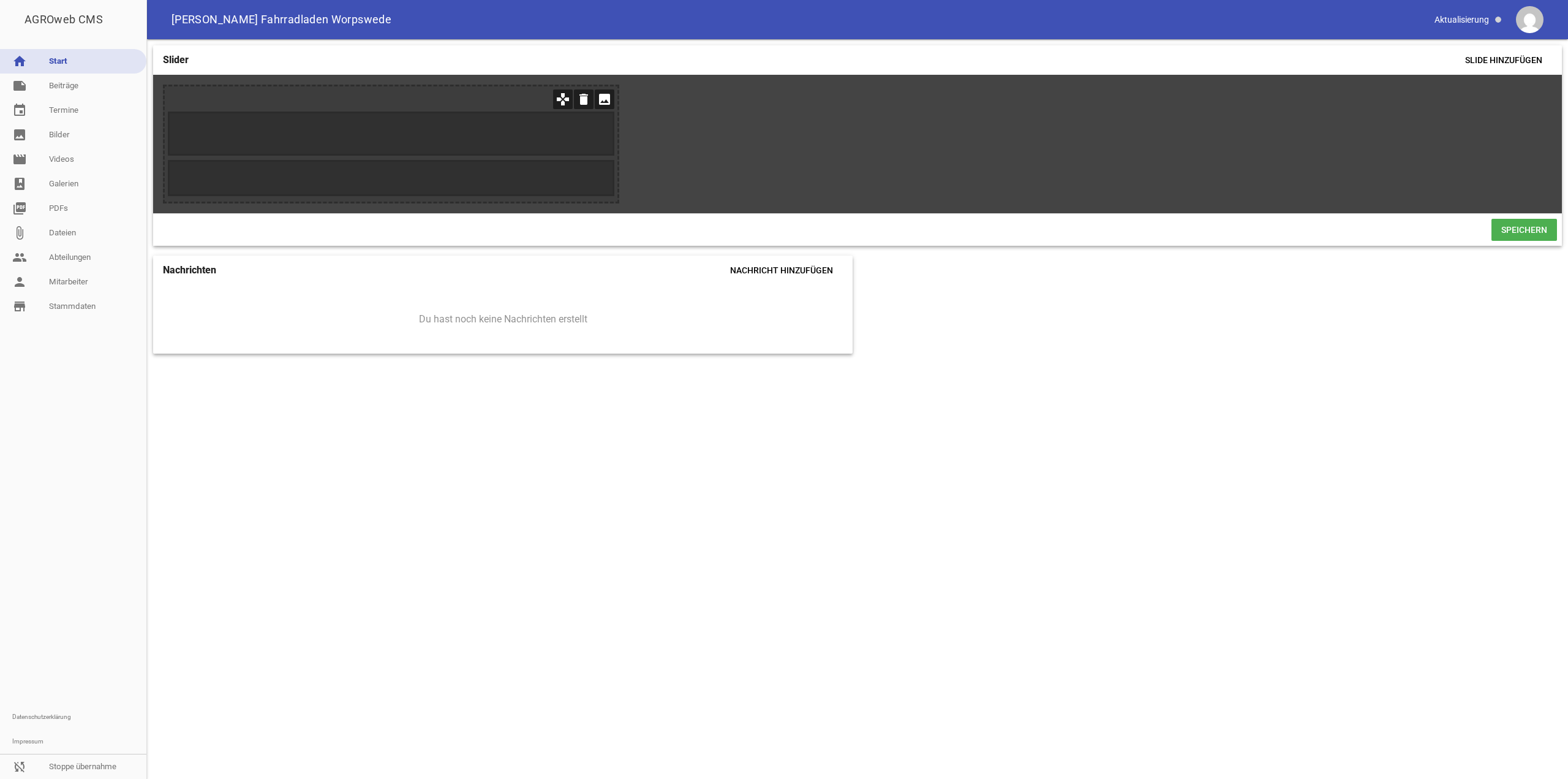
click at [610, 92] on icon "image" at bounding box center [604, 99] width 19 height 19
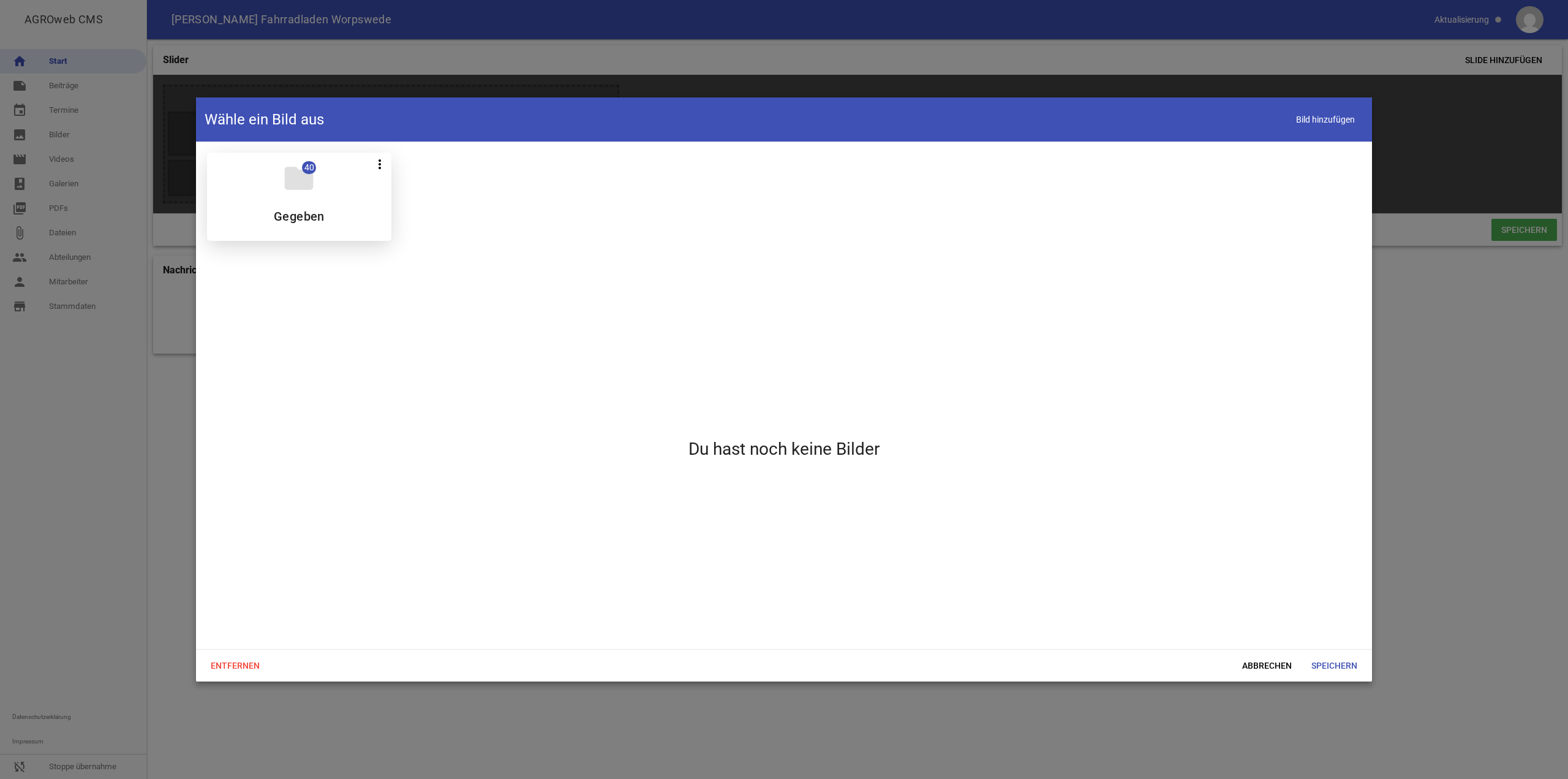
click at [268, 179] on div "folder 40 more_vert Teilen Bearbeiten Löschen Gegeben" at bounding box center [299, 196] width 184 height 88
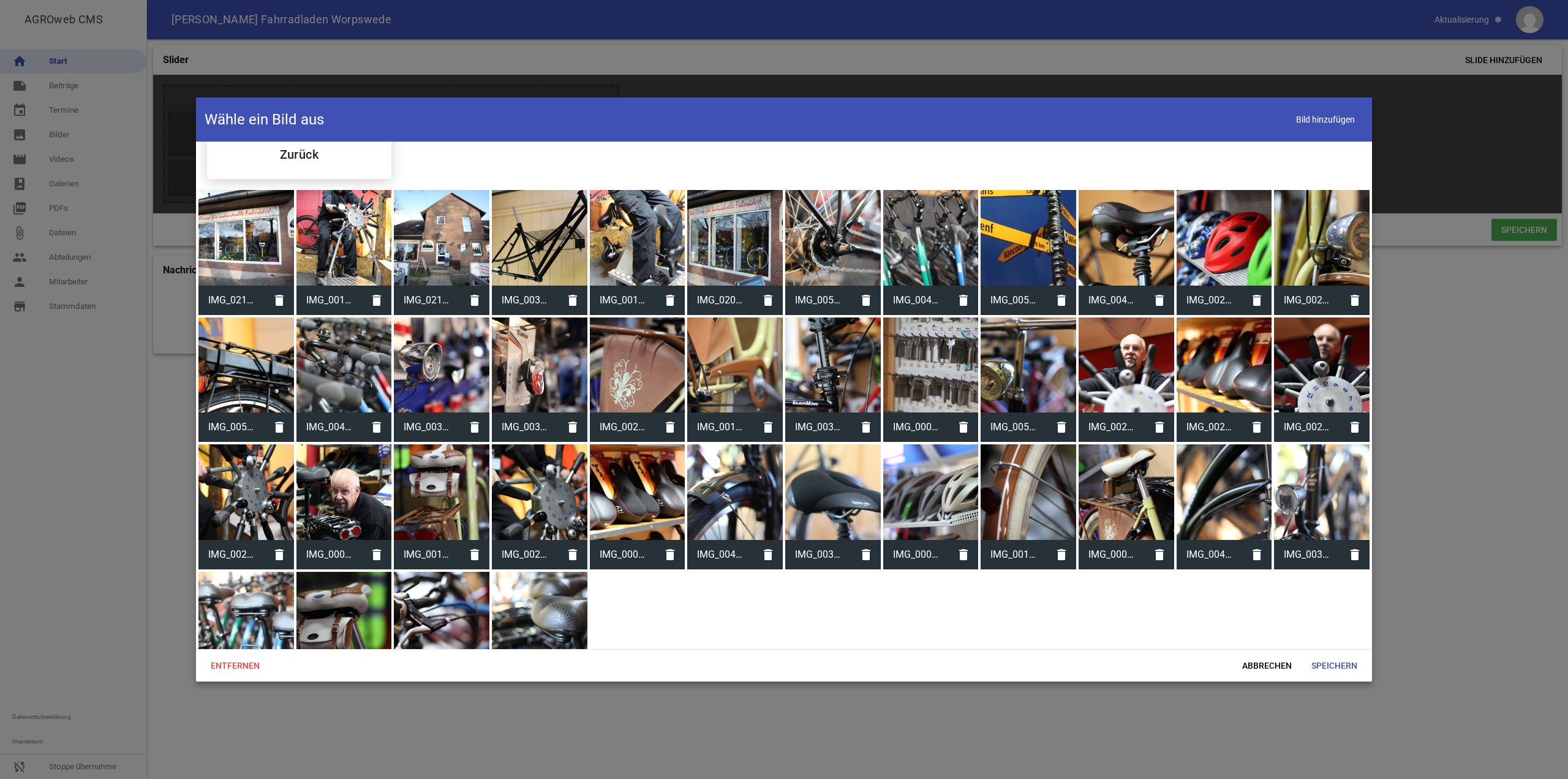
scroll to position [110, 0]
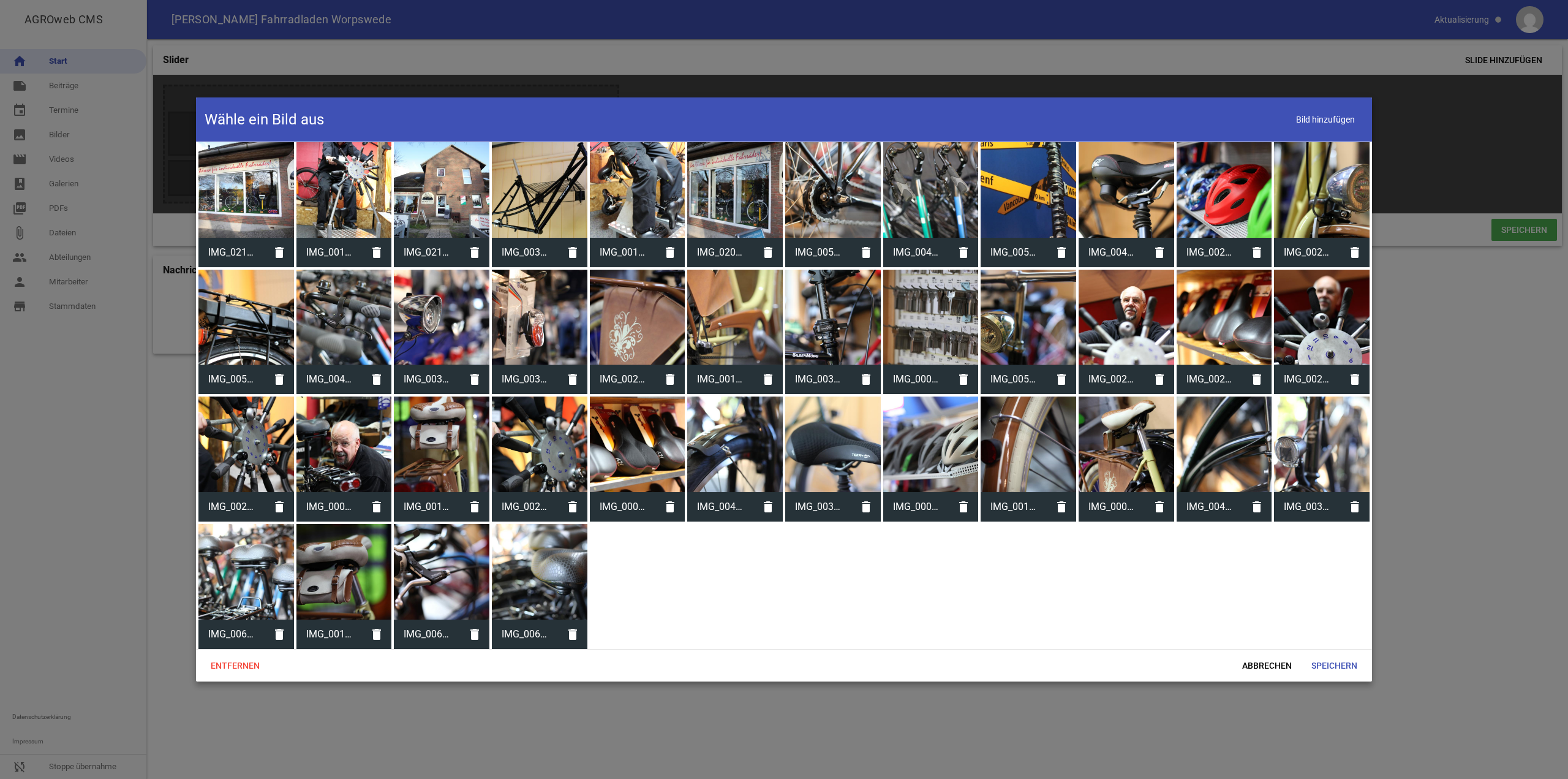
click at [354, 323] on div at bounding box center [344, 317] width 96 height 96
click at [1348, 655] on span "Speichern" at bounding box center [1334, 665] width 65 height 22
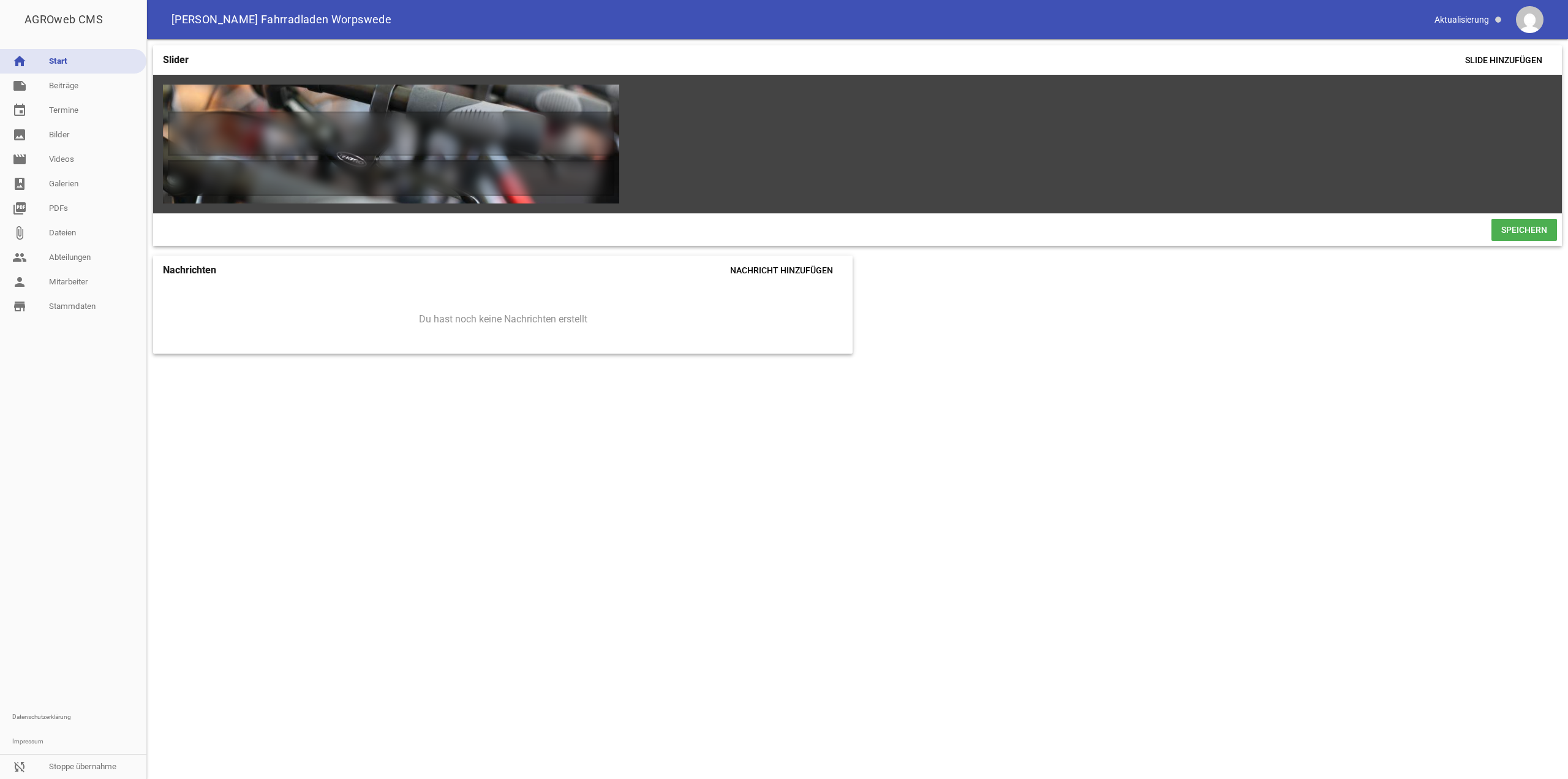
click at [1545, 232] on span "Speichern" at bounding box center [1524, 230] width 65 height 22
click at [47, 301] on link "store_mall_directory Stammdaten" at bounding box center [73, 306] width 146 height 24
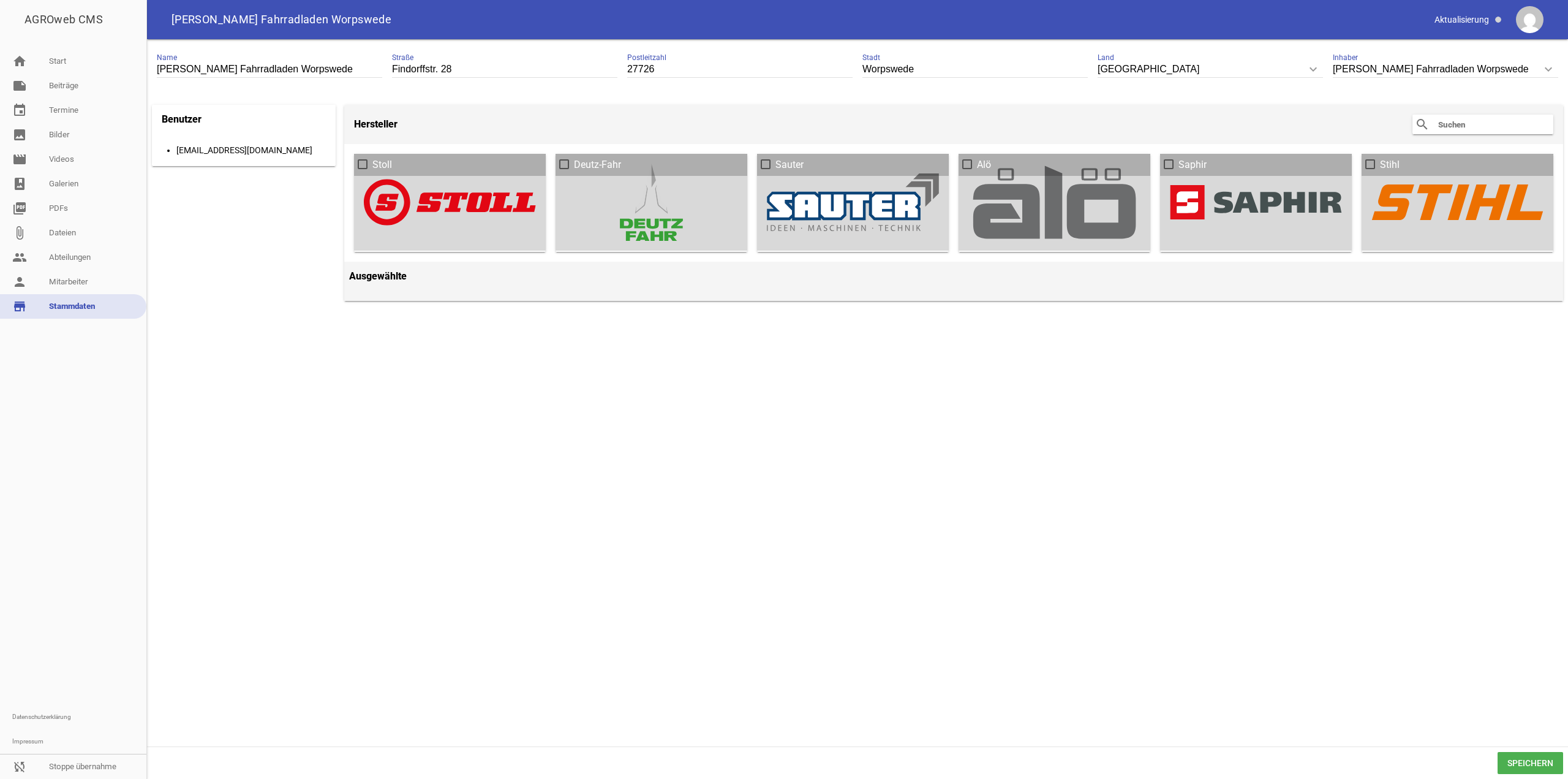
click at [1451, 125] on input "text" at bounding box center [1486, 124] width 98 height 15
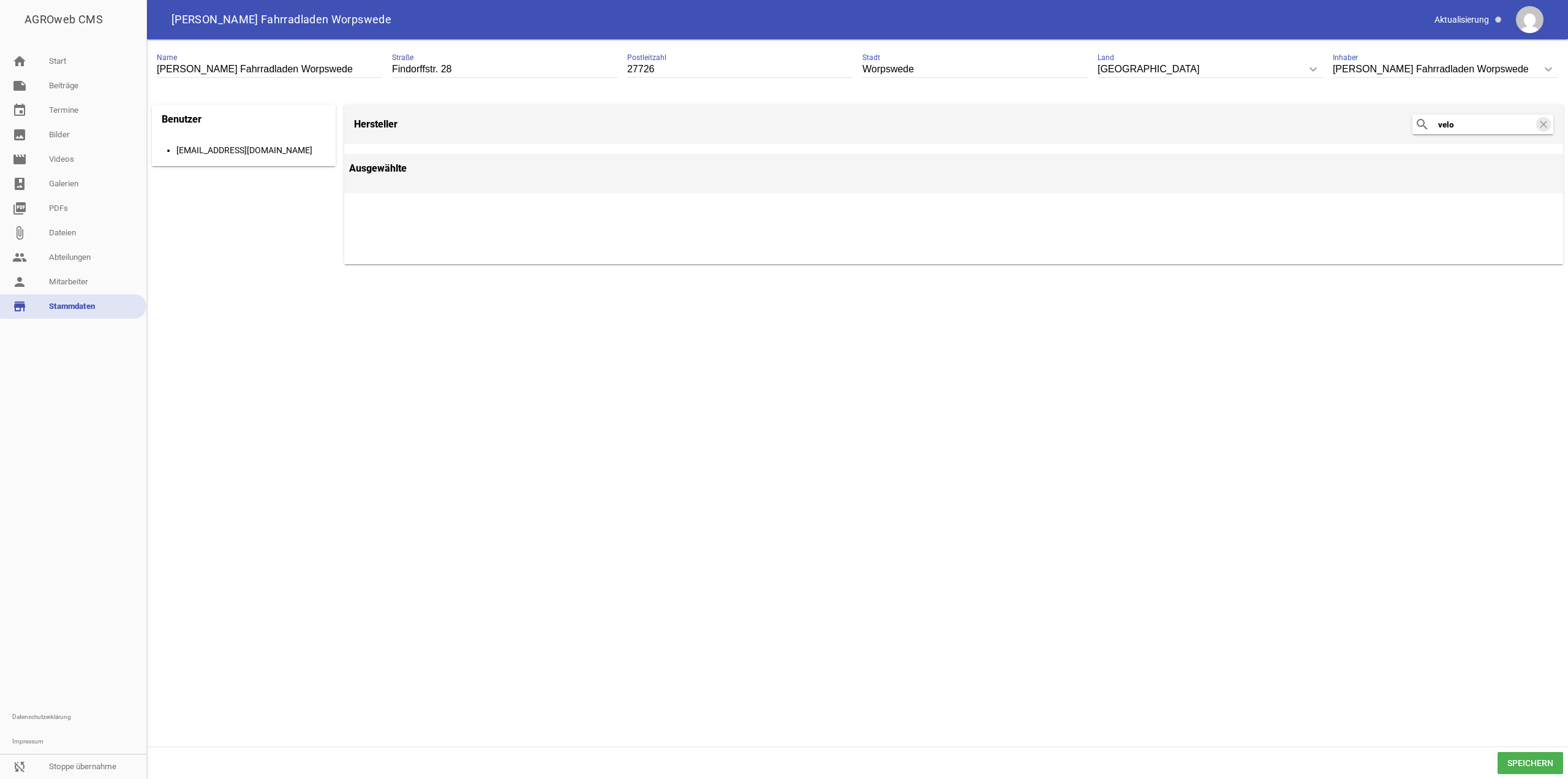
type input "velo"
